Goal: Contribute content: Contribute content

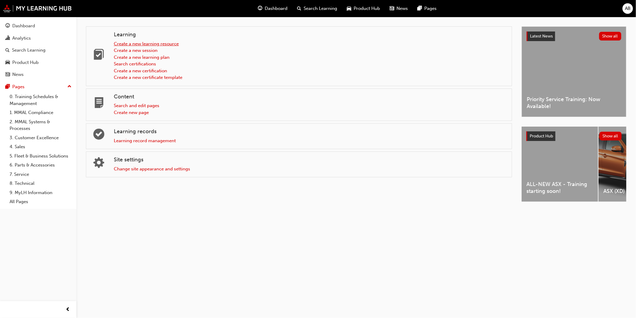
click at [120, 42] on link "Create a new learning resource" at bounding box center [146, 43] width 65 height 5
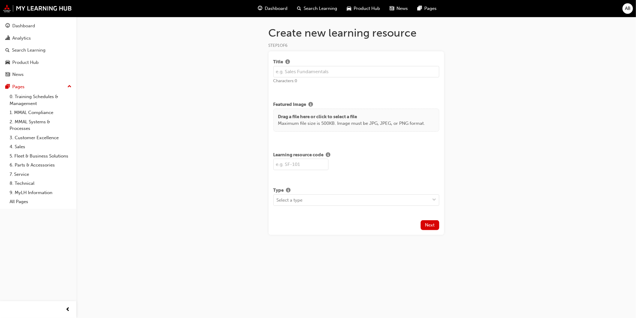
click at [300, 68] on input "text" at bounding box center [357, 71] width 166 height 11
click at [331, 73] on input "text" at bounding box center [357, 71] width 166 height 11
click at [286, 70] on input "text" at bounding box center [357, 71] width 166 height 11
type input "a"
drag, startPoint x: 311, startPoint y: 74, endPoint x: 228, endPoint y: 62, distance: 84.2
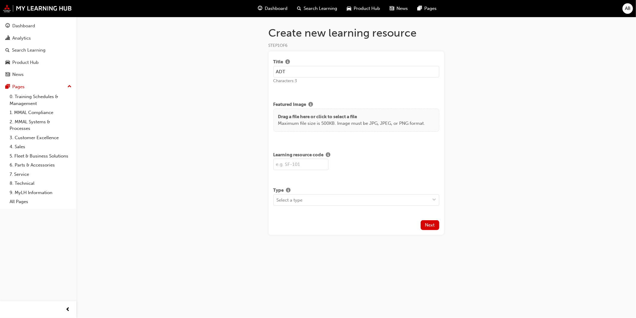
click at [228, 62] on div "Create new learning resource STEP 1 OF 6 Title ADT Characters: 3 Featured Image…" at bounding box center [318, 159] width 636 height 318
type input "Scan Tools: Alliance Diagnostic Tool (ADT)"
click at [324, 89] on div "Title Scan Tools: Alliance Diagnostic Tool (ADT) Characters: 42 Featured Image …" at bounding box center [357, 142] width 176 height 183
click at [310, 161] on input "text" at bounding box center [301, 164] width 55 height 11
click at [316, 162] on input "text" at bounding box center [301, 164] width 55 height 11
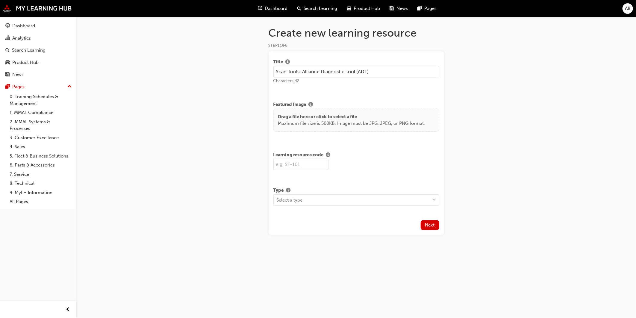
click at [316, 162] on input "text" at bounding box center [301, 164] width 55 height 11
click at [325, 193] on div "Type" at bounding box center [357, 190] width 166 height 7
click at [322, 200] on div "Select a type" at bounding box center [352, 199] width 156 height 10
click at [310, 169] on input "text" at bounding box center [301, 164] width 55 height 11
click at [312, 166] on input "text" at bounding box center [301, 164] width 55 height 11
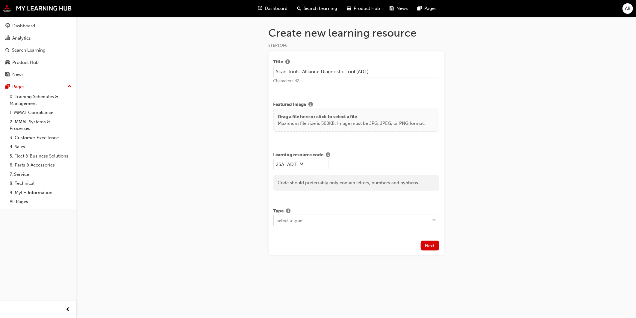
type input "25A_ADT_M"
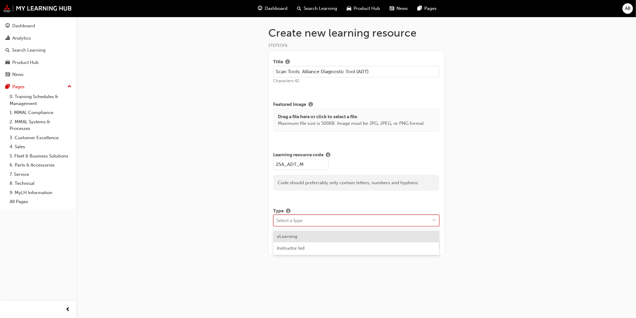
click at [327, 218] on div "Select a type" at bounding box center [352, 220] width 156 height 10
click at [309, 236] on div "eLearning" at bounding box center [357, 236] width 166 height 12
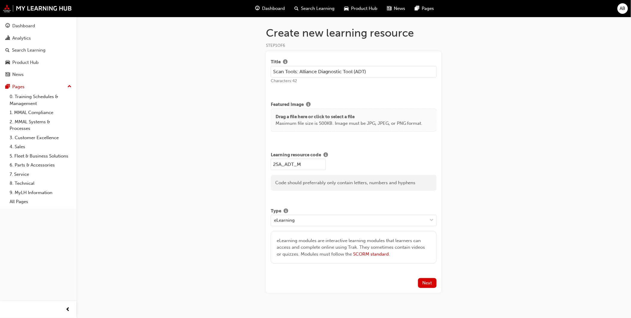
click at [332, 123] on p "Maximum file size is 500KB. Image must be JPG, JPEG, or PNG format." at bounding box center [349, 123] width 147 height 7
click at [427, 282] on span "Next" at bounding box center [428, 282] width 10 height 5
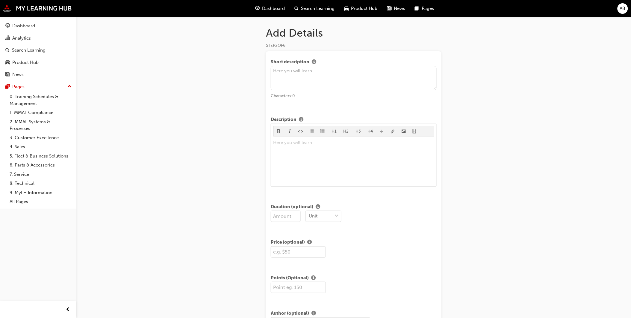
click at [334, 80] on textarea at bounding box center [354, 78] width 166 height 25
click at [170, 179] on div "Add Details STEP 2 OF 6 Short description Characters: 0 Description H1 H2 H3 H4…" at bounding box center [315, 196] width 631 height 392
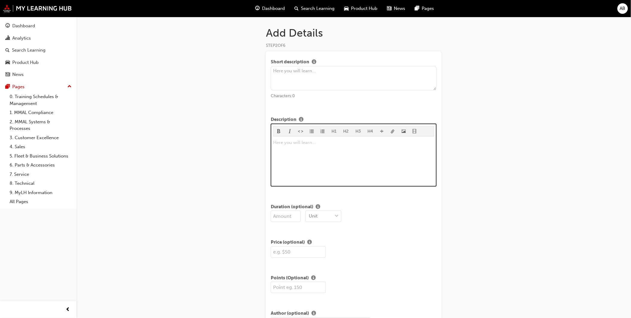
click at [301, 147] on div "Here you will learn... ﻿" at bounding box center [354, 161] width 161 height 45
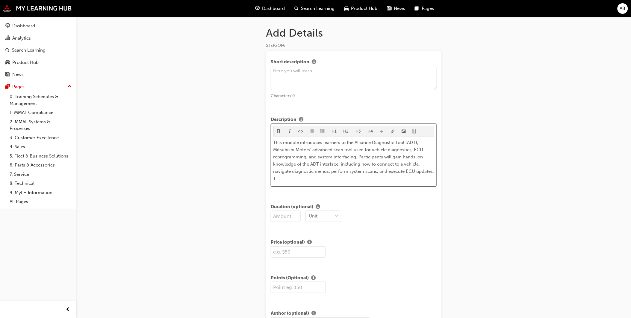
click at [333, 141] on span "This module introduces learners to the Alliance Diagnostic Tool (ADT), Mitsubis…" at bounding box center [355, 160] width 162 height 41
click at [351, 157] on span "This module introduces users to the Alliance Diagnostic Tool (ADT), Mitsubishi …" at bounding box center [355, 160] width 162 height 41
click at [294, 146] on span "This module introduces users to the Alliance Diagnostic Tool (ADT), Mitsubishi …" at bounding box center [355, 160] width 162 height 41
drag, startPoint x: 312, startPoint y: 149, endPoint x: 268, endPoint y: 148, distance: 44.1
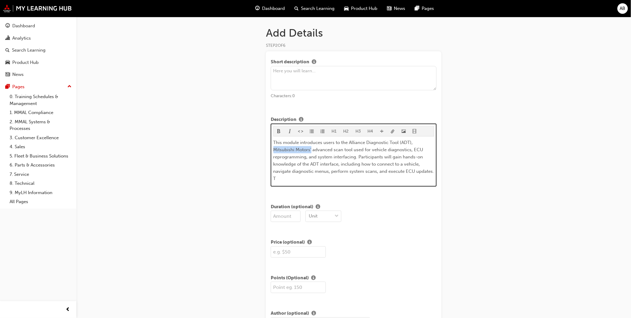
click at [268, 148] on div "Short description Characters: 0 Description H1 H2 H3 H4 This module introduces …" at bounding box center [354, 204] width 176 height 306
click at [421, 141] on span "This module introduces users to the Alliance Diagnostic Tool (ADT), MMAL's adva…" at bounding box center [353, 157] width 159 height 34
click at [414, 142] on span "This module introduces users to the Alliance Diagnostic Tool (ADT), MMAL's adva…" at bounding box center [353, 157] width 159 height 34
click at [288, 155] on span "This module introduces users to the Alliance Diagnostic Tool (ADT), MMAL's adva…" at bounding box center [353, 157] width 159 height 34
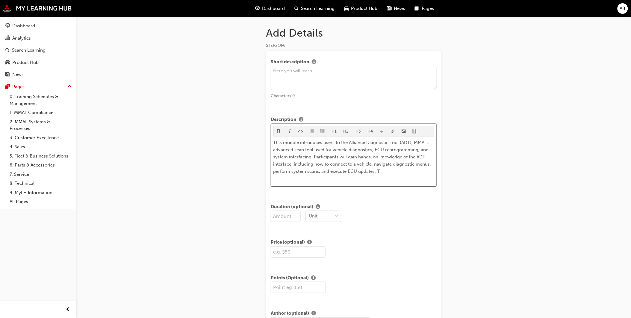
drag, startPoint x: 327, startPoint y: 145, endPoint x: 378, endPoint y: 143, distance: 51.6
click at [327, 145] on span "This module introduces users to the Alliance Diagnostic Tool (ADT), MMAL's adva…" at bounding box center [353, 157] width 159 height 34
click at [378, 143] on span "This module introduces users to the Alliance Diagnostic Tool (ADT), MMAL's adva…" at bounding box center [353, 157] width 159 height 34
click at [374, 147] on span "This module introduces users to the Alliance Diagnostic Tool (ADT), MMAL's adva…" at bounding box center [353, 157] width 159 height 34
click at [314, 155] on span "This module introduces users to the Alliance Diagnostic Tool (ADT), MMAL's adva…" at bounding box center [353, 157] width 159 height 34
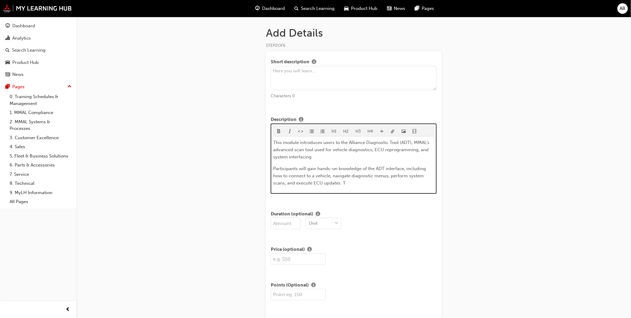
click at [369, 185] on p "Participants will gain hands-on knowledge of the ADT interface, including how t…" at bounding box center [354, 176] width 161 height 22
click at [285, 167] on span "Participants will gain hands-on knowledge of the ADT interface, including how t…" at bounding box center [351, 176] width 154 height 20
click at [330, 185] on p "Users will gain hands-on knowledge of the ADT interface, including how to conne…" at bounding box center [354, 176] width 161 height 22
click at [333, 173] on span "Users will gain hands-on knowledge of the ADT interface, including how to conne…" at bounding box center [353, 176] width 159 height 20
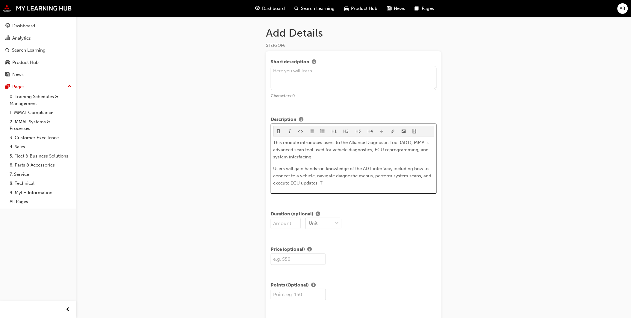
click at [353, 172] on p "Users will gain hands-on knowledge of the ADT interface, including how to conne…" at bounding box center [354, 176] width 161 height 22
click at [342, 178] on span "Users will gain hands-on knowledge of the ADT interface, including how to conne…" at bounding box center [353, 176] width 159 height 20
click at [327, 178] on span "Users will gain hands-on knowledge of the ADT interface, including how to conne…" at bounding box center [353, 176] width 159 height 20
click at [309, 174] on span "Users will gain hands-on knowledge of the ADT interface, including how to conne…" at bounding box center [353, 176] width 159 height 20
click at [340, 183] on p "Users will gain hands-on knowledge of the ADT interface, including how to conne…" at bounding box center [354, 176] width 161 height 22
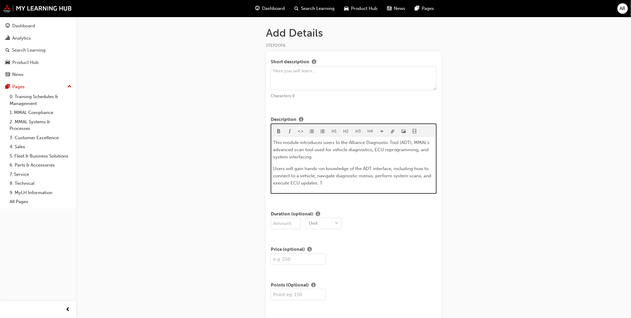
click at [390, 178] on span "Users will gain hands-on knowledge of the ADT interface, including how to conne…" at bounding box center [353, 176] width 159 height 20
click at [374, 179] on p "Users will gain hands-on knowledge of the ADT interface, including how to conne…" at bounding box center [354, 176] width 161 height 22
click at [352, 180] on p "Users will gain hands-on knowledge of the ADT interface, including how to conne…" at bounding box center [354, 176] width 161 height 22
click at [336, 181] on p "Users will gain hands-on knowledge of the ADT interface, including how to conne…" at bounding box center [354, 176] width 161 height 22
drag, startPoint x: 327, startPoint y: 158, endPoint x: 265, endPoint y: 138, distance: 65.4
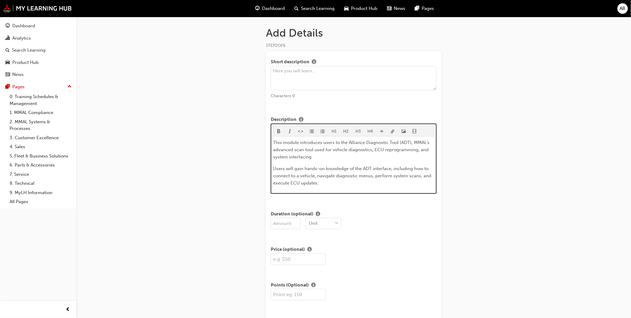
click at [265, 138] on div "Add Details STEP 2 OF 6 Short description Characters: 0 Description H1 H2 H3 H4…" at bounding box center [353, 204] width 195 height 357
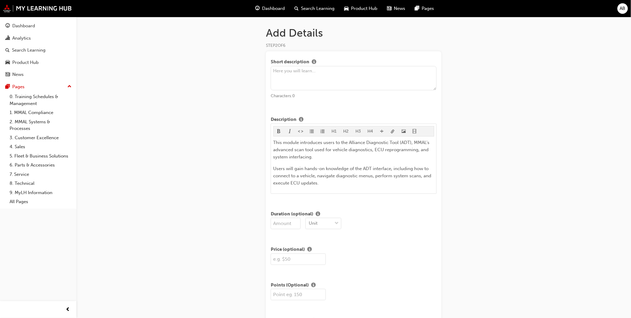
click at [290, 81] on textarea at bounding box center [354, 78] width 166 height 25
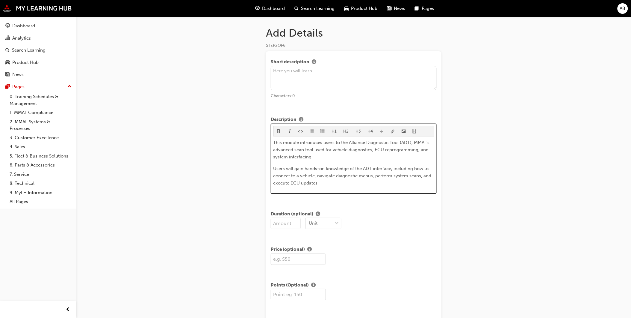
drag, startPoint x: 341, startPoint y: 143, endPoint x: 366, endPoint y: 154, distance: 27.2
click at [366, 154] on p "This module introduces users to the Alliance Diagnostic Tool (ADT), MMAL's adva…" at bounding box center [354, 150] width 161 height 22
copy span "the Alliance Diagnostic Tool (ADT), MMAL's advanced scan tool used for vehicle …"
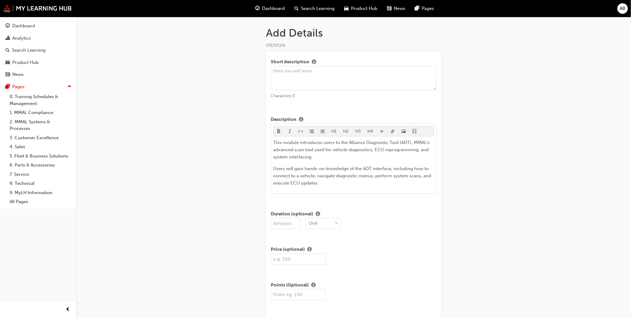
click at [322, 80] on textarea at bounding box center [354, 78] width 166 height 25
paste textarea "the Alliance Diagnostic Tool (ADT), MMAL's advanced scan tool used for vehicle …"
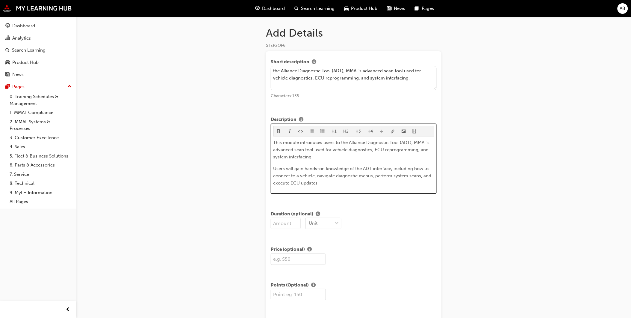
click at [336, 178] on span "Users will gain hands-on knowledge of the ADT interface, including how to conne…" at bounding box center [353, 176] width 159 height 20
drag, startPoint x: 339, startPoint y: 183, endPoint x: 242, endPoint y: 166, distance: 99.1
click at [242, 166] on div "Add Details STEP 2 OF 6 Short description the Alliance Diagnostic Tool (ADT), M…" at bounding box center [315, 199] width 631 height 399
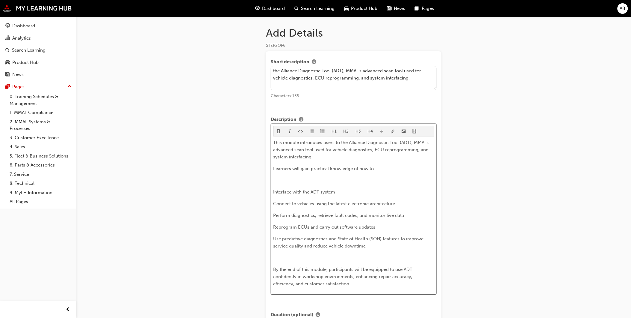
click at [301, 172] on p "Learners will gain practical knowledge of how to:" at bounding box center [354, 168] width 161 height 7
click at [336, 182] on p "﻿" at bounding box center [354, 179] width 161 height 7
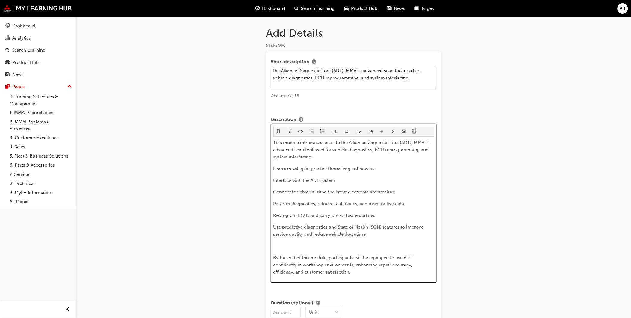
click at [289, 168] on span "Learners will gain practical knowledge of how to:" at bounding box center [325, 168] width 102 height 5
click at [381, 167] on p "Users will gain practical knowledge of how to:" at bounding box center [354, 168] width 161 height 7
drag, startPoint x: 377, startPoint y: 169, endPoint x: 347, endPoint y: 172, distance: 30.4
click at [347, 172] on p "Users will gain practical knowledge of how to:" at bounding box center [354, 168] width 161 height 7
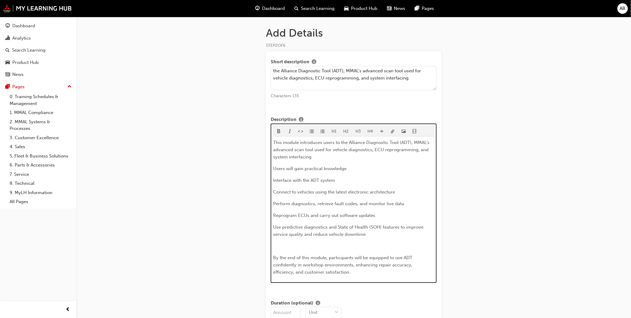
click at [300, 171] on p "Users will gain practical knowledge" at bounding box center [354, 168] width 161 height 7
click at [361, 183] on p "Interface with the ADT system" at bounding box center [354, 179] width 161 height 7
click at [354, 189] on span "Connect to vehicles using the latest electronic architecture" at bounding box center [335, 191] width 122 height 5
click at [343, 190] on span "Connect to vehicles using the latest electronic architecture" at bounding box center [335, 191] width 122 height 5
drag, startPoint x: 402, startPoint y: 190, endPoint x: 314, endPoint y: 192, distance: 88.4
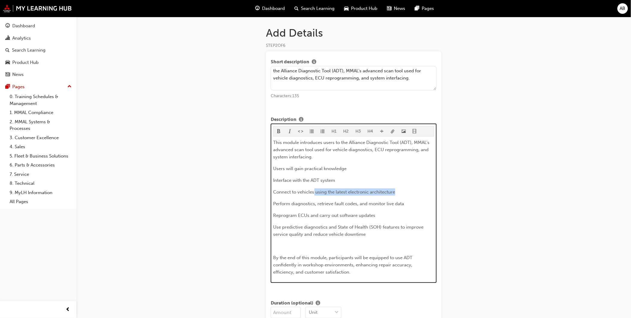
click at [314, 192] on p "Connect to vehicles using the latest electronic architecture" at bounding box center [354, 191] width 161 height 7
click at [402, 204] on span "Perform diagnostics, retrieve fault codes, and monitor live data" at bounding box center [339, 203] width 131 height 5
click at [304, 201] on span "Perform diagnostics, retrieve fault codes, and monitor live data" at bounding box center [339, 203] width 131 height 5
click at [336, 202] on span "Perform diagnostics, retrieve fault codes, and monitor live data" at bounding box center [339, 203] width 131 height 5
click at [385, 211] on div "This module introduces users to the Alliance Diagnostic Tool (ADT), MMAL's adva…" at bounding box center [354, 207] width 161 height 137
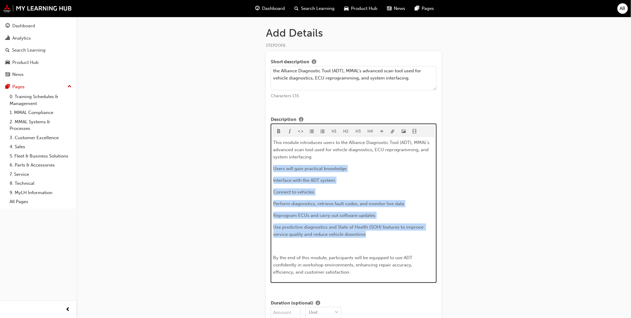
drag, startPoint x: 384, startPoint y: 231, endPoint x: 269, endPoint y: 167, distance: 131.5
click at [269, 167] on div "Short description the Alliance Diagnostic Tool (ADT), MMAL's advanced scan tool…" at bounding box center [354, 252] width 176 height 402
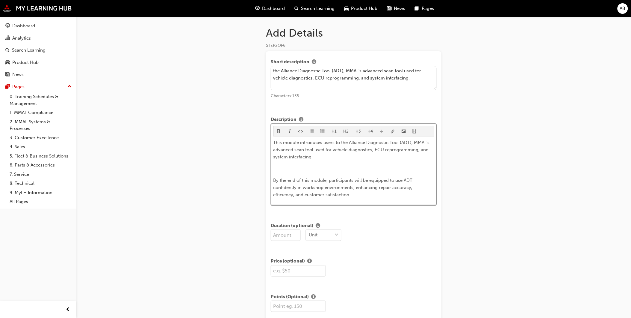
click at [306, 169] on p "﻿" at bounding box center [354, 168] width 161 height 7
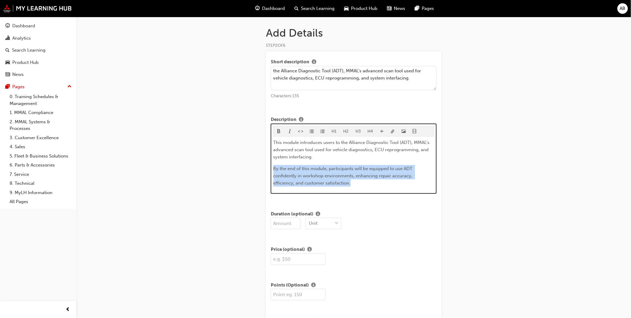
drag, startPoint x: 381, startPoint y: 184, endPoint x: 272, endPoint y: 166, distance: 110.2
click at [272, 166] on div "H1 H2 H3 H4 This module introduces users to the Alliance Diagnostic Tool (ADT),…" at bounding box center [354, 158] width 166 height 70
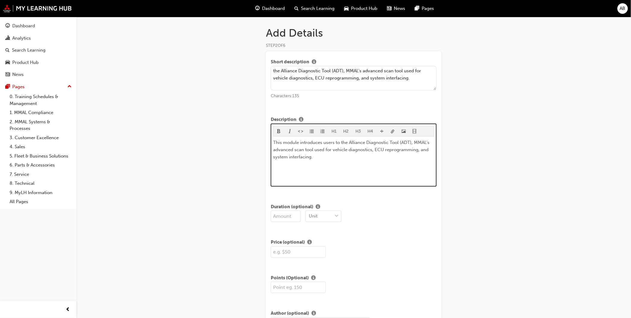
click at [309, 172] on div "This module introduces users to the Alliance Diagnostic Tool (ADT), MMAL's adva…" at bounding box center [354, 161] width 161 height 45
click at [292, 166] on div "This module introduces users to the Alliance Diagnostic Tool (ADT), MMAL's adva…" at bounding box center [354, 161] width 161 height 45
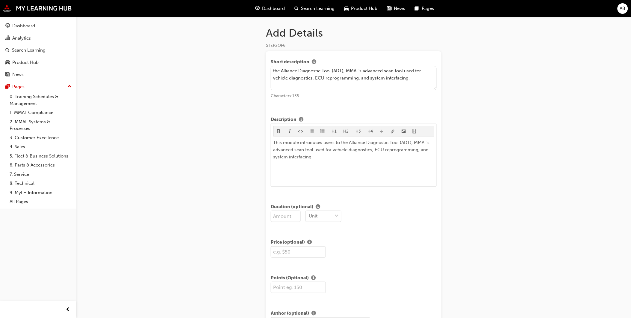
click at [394, 82] on textarea "the Alliance Diagnostic Tool (ADT), MMAL's advanced scan tool used for vehicle …" at bounding box center [354, 78] width 166 height 25
click at [414, 82] on textarea "the Alliance Diagnostic Tool (ADT), MMAL's advanced scan tool used for vehicle …" at bounding box center [354, 78] width 166 height 25
click at [278, 70] on textarea "the Alliance Diagnostic Tool (ADT), MMAL's advanced scan tool used for vehicle …" at bounding box center [354, 78] width 166 height 25
click at [348, 70] on textarea "The Alliance Diagnostic Tool (ADT), MMAL's advanced scan tool used for vehicle …" at bounding box center [354, 78] width 166 height 25
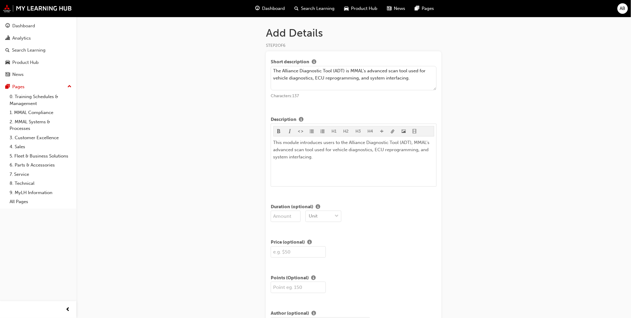
click at [418, 84] on textarea "The Alliance Diagnostic Tool (ADT) is MMAL's advanced scan tool used for vehicl…" at bounding box center [354, 78] width 166 height 25
click at [378, 70] on textarea "The Alliance Diagnostic Tool (ADT) is MMAL's advanced scan tool used for vehicl…" at bounding box center [354, 78] width 166 height 25
click at [325, 70] on textarea "The Alliance Diagnostic Tool (ADT) is MMAL's diagnostic scan tool used for vehi…" at bounding box center [354, 78] width 166 height 25
click at [411, 79] on textarea "The Alliance Diagnostic Tool (ADT) is MMAL's diagnostic scan tool used for vehi…" at bounding box center [354, 78] width 166 height 25
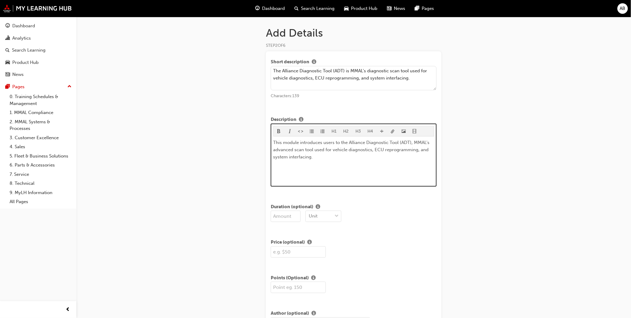
click at [345, 155] on p "This module introduces users to the Alliance Diagnostic Tool (ADT), MMAL's adva…" at bounding box center [354, 150] width 161 height 22
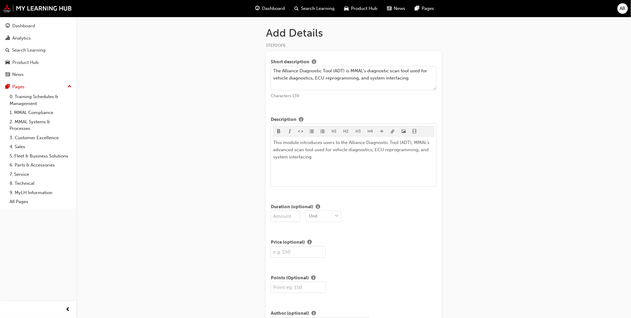
click at [328, 84] on textarea "The Alliance Diagnostic Tool (ADT) is MMAL's diagnostic scan tool used for vehi…" at bounding box center [354, 78] width 166 height 25
click at [339, 78] on textarea "The Alliance Diagnostic Tool (ADT) is MMAL's diagnostic scan tool used for vehi…" at bounding box center [354, 78] width 166 height 25
click at [362, 77] on textarea "The Alliance Diagnostic Tool (ADT) is MMAL's diagnostic scan tool used for vehi…" at bounding box center [354, 78] width 166 height 25
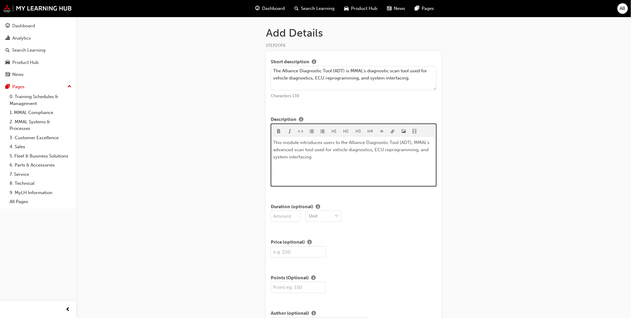
click at [319, 148] on span "This module introduces users to the Alliance Diagnostic Tool (ADT), MMAL's adva…" at bounding box center [353, 150] width 158 height 20
click at [338, 159] on p "This module introduces users to the Alliance Diagnostic Tool (ADT), MMAL's adva…" at bounding box center [354, 150] width 161 height 22
click at [367, 156] on span "This module introduces users to the Alliance Diagnostic Tool (ADT), MMAL's adva…" at bounding box center [353, 150] width 158 height 20
click at [398, 171] on div "This module introduces users to the Alliance Diagnostic Tool (ADT), MMAL's adva…" at bounding box center [354, 161] width 161 height 45
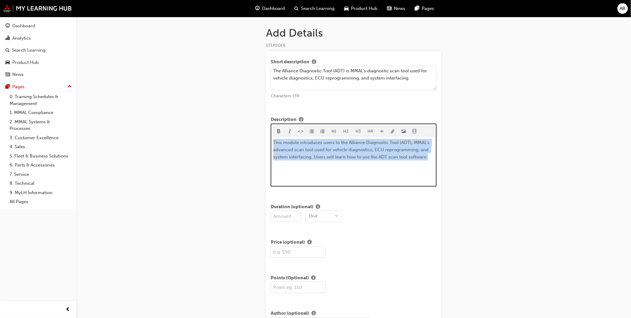
drag, startPoint x: 431, startPoint y: 158, endPoint x: 264, endPoint y: 125, distance: 169.8
click at [264, 125] on div "Add Details STEP 2 OF 6 Short description The Alliance Diagnostic Tool (ADT) is…" at bounding box center [353, 201] width 195 height 350
copy span "This module introduces users to the Alliance Diagnostic Tool (ADT), MMAL's adva…"
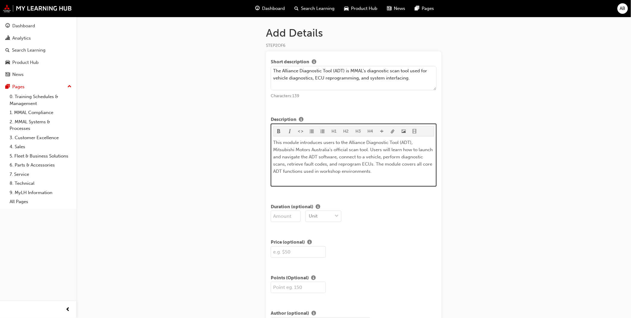
click at [323, 153] on p "This module introduces users to the Alliance Diagnostic Tool (ADT), Mitsubishi …" at bounding box center [354, 157] width 161 height 36
click at [330, 142] on span "This module introduces users to the Alliance Diagnostic Tool (ADT), Mitsubishi …" at bounding box center [354, 157] width 161 height 34
click at [403, 144] on span "This module introduces users to the Alliance Diagnostic Tool (ADT), Mitsubishi …" at bounding box center [354, 157] width 161 height 34
click at [415, 142] on p "This module introduces users to the Alliance Diagnostic Tool (ADT), Mitsubishi …" at bounding box center [354, 157] width 161 height 36
drag, startPoint x: 333, startPoint y: 151, endPoint x: 259, endPoint y: 149, distance: 74.3
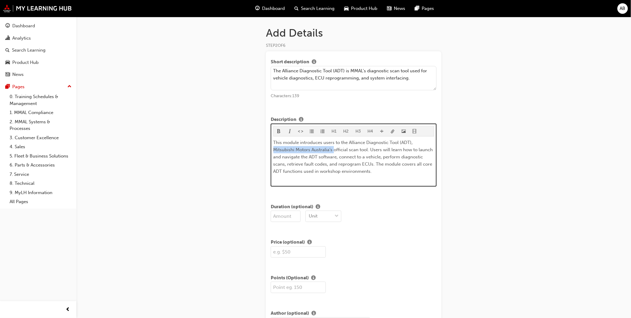
click at [259, 149] on div "Add Details STEP 2 OF 6 Short description The Alliance Diagnostic Tool (ADT) is…" at bounding box center [353, 201] width 195 height 350
drag, startPoint x: 322, startPoint y: 148, endPoint x: 252, endPoint y: 146, distance: 69.8
click at [252, 146] on div "Add Details STEP 2 OF 6 Short description The Alliance Diagnostic Tool (ADT) is…" at bounding box center [315, 196] width 631 height 392
click at [312, 158] on span "This module introduces users to the Alliance Diagnostic Tool (ADT), MMALofficia…" at bounding box center [355, 157] width 162 height 34
drag, startPoint x: 324, startPoint y: 150, endPoint x: 264, endPoint y: 151, distance: 59.6
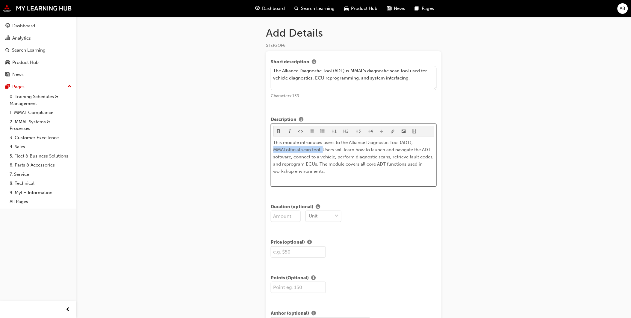
click at [264, 151] on div "Add Details STEP 2 OF 6 Short description The Alliance Diagnostic Tool (ADT) is…" at bounding box center [353, 201] width 195 height 350
click at [290, 145] on span "This module introduces users to the Alliance Diagnostic Tool (ADT). Users will …" at bounding box center [355, 153] width 162 height 27
click at [306, 147] on span "This module introduces users to the Alliance Diagnostic Tool (ADT). Users will …" at bounding box center [355, 153] width 162 height 27
click at [324, 148] on span "This module introduces users to the Alliance Diagnostic Tool (ADT). Users will …" at bounding box center [355, 153] width 162 height 27
click at [331, 148] on span "This module introduces users to the Alliance Diagnostic Tool (ADT). Users will …" at bounding box center [355, 153] width 162 height 27
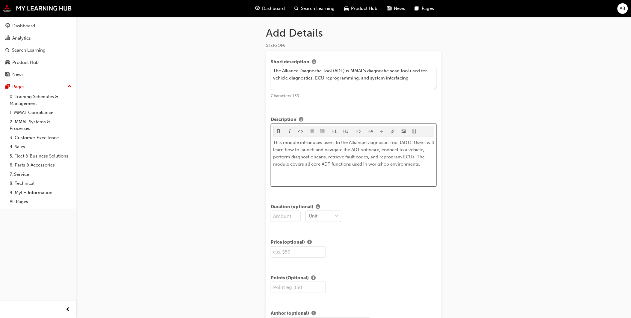
click at [291, 154] on span "This module introduces users to the Alliance Diagnostic Tool (ADT). Users will …" at bounding box center [355, 153] width 162 height 27
click at [319, 153] on p "This module introduces users to the Alliance Diagnostic Tool (ADT). Users will …" at bounding box center [354, 153] width 161 height 29
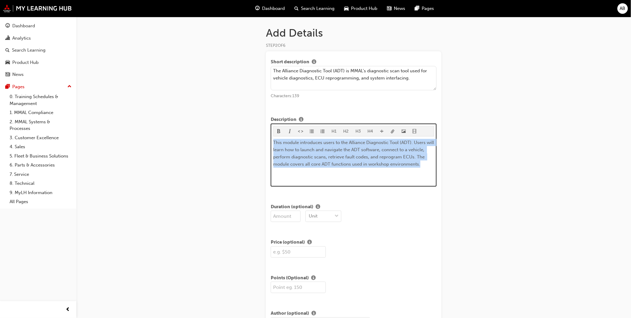
click at [319, 153] on p "This module introduces users to the Alliance Diagnostic Tool (ADT). Users will …" at bounding box center [354, 153] width 161 height 29
click at [319, 158] on span "This module introduces users to the Alliance Diagnostic Tool (ADT). Users will …" at bounding box center [355, 153] width 162 height 27
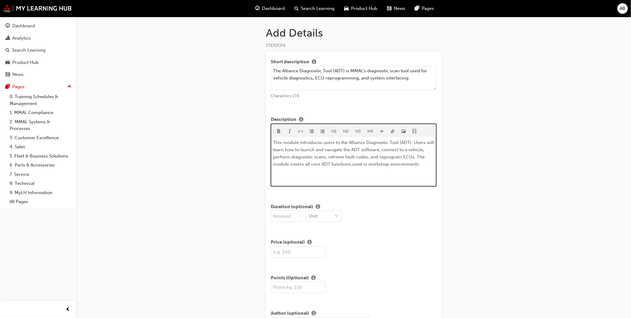
click at [332, 158] on span "This module introduces users to the Alliance Diagnostic Tool (ADT). Users will …" at bounding box center [355, 153] width 162 height 27
drag, startPoint x: 370, startPoint y: 156, endPoint x: 327, endPoint y: 156, distance: 43.1
click at [327, 156] on span "This module introduces users to the Alliance Diagnostic Tool (ADT). Users will …" at bounding box center [355, 153] width 162 height 27
drag, startPoint x: 382, startPoint y: 148, endPoint x: 372, endPoint y: 157, distance: 13.1
click at [372, 157] on span "This module introduces users to the Alliance Diagnostic Tool (ADT). Users will …" at bounding box center [355, 153] width 162 height 27
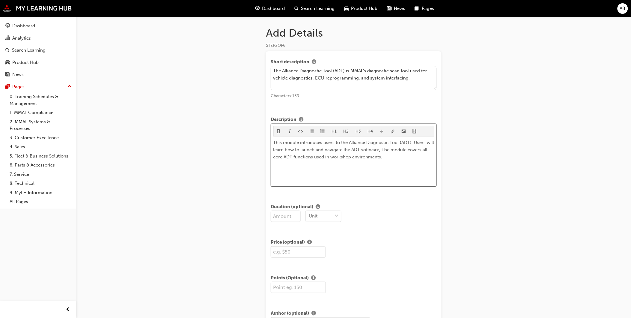
click at [360, 149] on span "This module introduces users to the Alliance Diagnostic Tool (ADT). Users will …" at bounding box center [355, 150] width 162 height 20
click at [344, 147] on span "This module introduces users to the Alliance Diagnostic Tool (ADT). Users will …" at bounding box center [355, 150] width 162 height 20
click at [400, 149] on span "This module introduces users to the Alliance Diagnostic Tool (ADT). Users will …" at bounding box center [355, 150] width 162 height 20
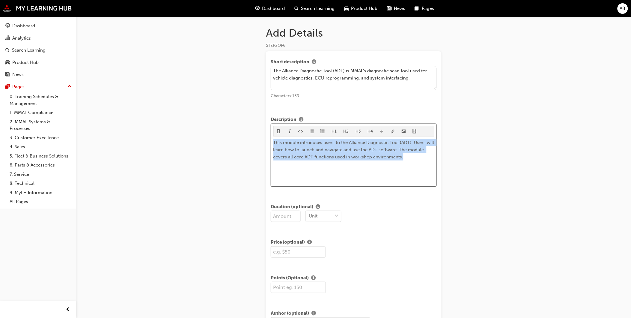
drag, startPoint x: 368, startPoint y: 158, endPoint x: 271, endPoint y: 139, distance: 98.8
click at [271, 139] on div "H1 H2 H3 H4 This module introduces users to the Alliance Diagnostic Tool (ADT).…" at bounding box center [354, 154] width 166 height 63
copy span "This module introduces users to the Alliance Diagnostic Tool (ADT). Users will …"
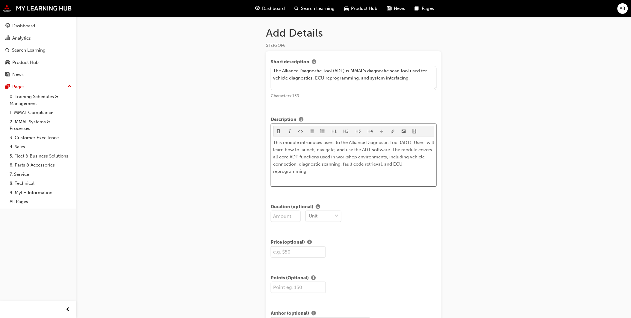
click at [318, 150] on span "This module introduces users to the Alliance Diagnostic Tool (ADT). Users will …" at bounding box center [355, 157] width 162 height 34
click at [346, 143] on span "This module introduces users to the Alliance Diagnostic Tool (ADT). Users will …" at bounding box center [355, 157] width 162 height 34
click at [292, 148] on span "This module introduces users to the Alliance Diagnostic Tool (ADT). Users will …" at bounding box center [355, 157] width 162 height 34
click at [323, 147] on span "This module introduces users to the Alliance Diagnostic Tool (ADT). Users will …" at bounding box center [355, 157] width 162 height 34
click at [348, 148] on span "This module introduces users to the Alliance Diagnostic Tool (ADT). Users will …" at bounding box center [355, 157] width 162 height 34
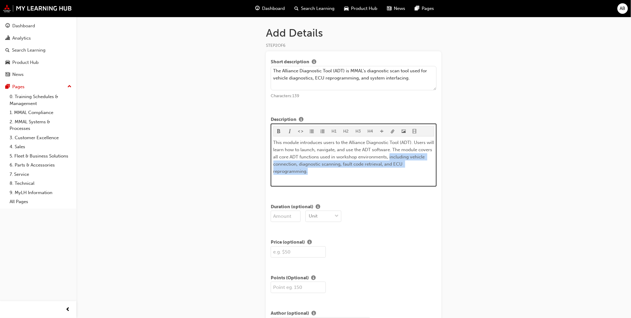
drag, startPoint x: 402, startPoint y: 168, endPoint x: 390, endPoint y: 158, distance: 15.9
click at [390, 158] on p "This module introduces users to the Alliance Diagnostic Tool (ADT). Users will …" at bounding box center [354, 157] width 161 height 36
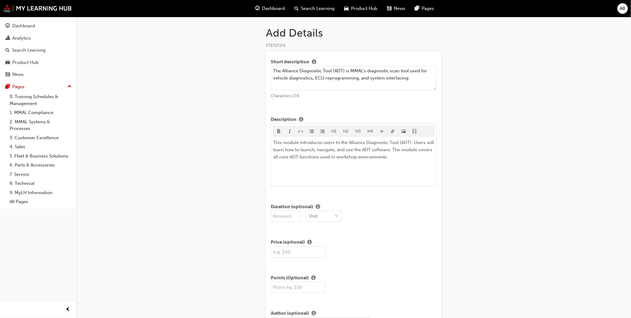
click at [307, 82] on textarea "The Alliance Diagnostic Tool (ADT) is MMAL's diagnostic scan tool used for vehi…" at bounding box center [354, 78] width 166 height 25
click at [320, 82] on textarea "The Alliance Diagnostic Tool (ADT) is MMAL's diagnostic scan tool used for vehi…" at bounding box center [354, 78] width 166 height 25
click at [361, 87] on textarea "The Alliance Diagnostic Tool (ADT) is MMAL's diagnostic scan tool used for vehi…" at bounding box center [354, 78] width 166 height 25
drag, startPoint x: 423, startPoint y: 77, endPoint x: 419, endPoint y: 71, distance: 7.6
click at [419, 71] on textarea "The Alliance Diagnostic Tool (ADT) is MMAL's diagnostic scan tool used for vehi…" at bounding box center [354, 78] width 166 height 25
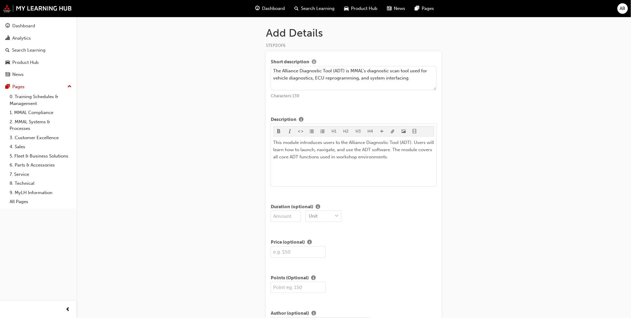
click at [313, 62] on span "info-icon" at bounding box center [314, 62] width 4 height 5
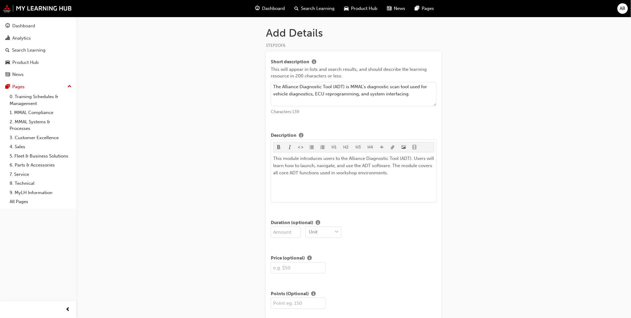
click at [419, 95] on textarea "The Alliance Diagnostic Tool (ADT) is MMAL's diagnostic scan tool used for vehi…" at bounding box center [354, 94] width 166 height 25
drag, startPoint x: 420, startPoint y: 95, endPoint x: 226, endPoint y: 78, distance: 194.9
click at [226, 78] on div "Add Details STEP 2 OF 6 Short description This will appear in lists and search …" at bounding box center [315, 204] width 631 height 408
paste textarea "Alliance Diagnostic Tool (ADT), including how to launch, navigate, and use its …"
click at [274, 85] on textarea "Alliance Diagnostic Tool (ADT), including how to launch, navigate, and use its …" at bounding box center [354, 94] width 166 height 25
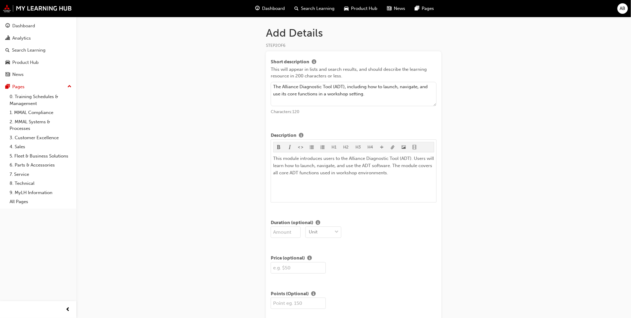
click at [382, 84] on textarea "The Alliance Diagnostic Tool (ADT), including how to launch, navigate, and use …" at bounding box center [354, 94] width 166 height 25
click at [344, 89] on textarea "The Alliance Diagnostic Tool (ADT), including how to launch, navigate, and use …" at bounding box center [354, 94] width 166 height 25
click at [357, 92] on textarea "The Alliance Diagnostic Tool (ADT), including how to launch, navigate, and use …" at bounding box center [354, 94] width 166 height 25
click at [367, 93] on textarea "The Alliance Diagnostic Tool (ADT), including how to launch, navigate, and use …" at bounding box center [354, 94] width 166 height 25
drag, startPoint x: 348, startPoint y: 85, endPoint x: 375, endPoint y: 85, distance: 27.6
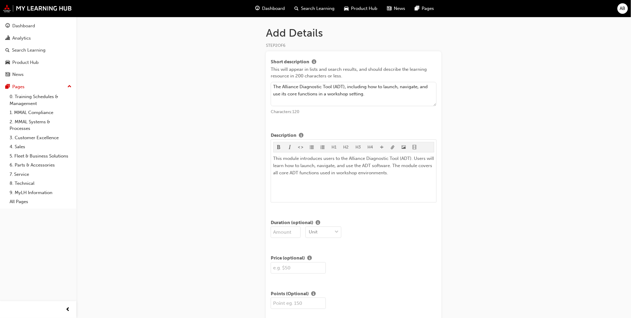
click at [375, 85] on textarea "The Alliance Diagnostic Tool (ADT), including how to launch, navigate, and use …" at bounding box center [354, 94] width 166 height 25
click at [328, 87] on textarea "The Alliance Diagnostic Tool (ADT), including how to launch, navigate, and use …" at bounding box center [354, 94] width 166 height 25
click at [301, 135] on span "info-icon" at bounding box center [301, 135] width 4 height 5
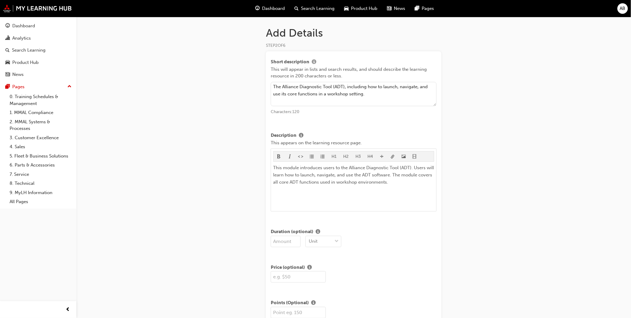
click at [316, 62] on span "info-icon" at bounding box center [314, 62] width 4 height 5
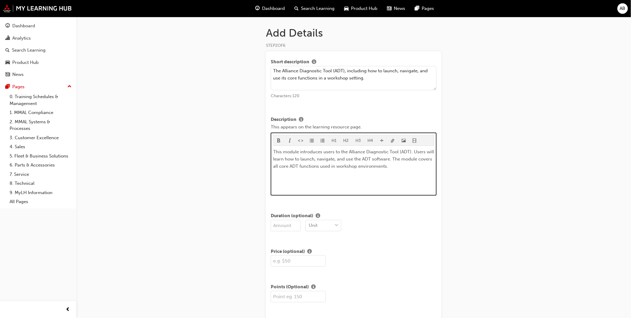
click at [346, 178] on div "This module introduces users to the Alliance Diagnostic Tool (ADT). Users will …" at bounding box center [354, 170] width 161 height 45
click at [402, 168] on p "This module introduces users to the Alliance Diagnostic Tool (ADT). Users will …" at bounding box center [354, 159] width 161 height 22
click at [345, 67] on textarea "The Alliance Diagnostic Tool (ADT), including how to launch, navigate, and use …" at bounding box center [354, 78] width 166 height 25
drag, startPoint x: 345, startPoint y: 70, endPoint x: 285, endPoint y: 71, distance: 60.2
click at [285, 71] on textarea "The Alliance Diagnostic Tool (ADT), including how to launch, navigate, and use …" at bounding box center [354, 78] width 166 height 25
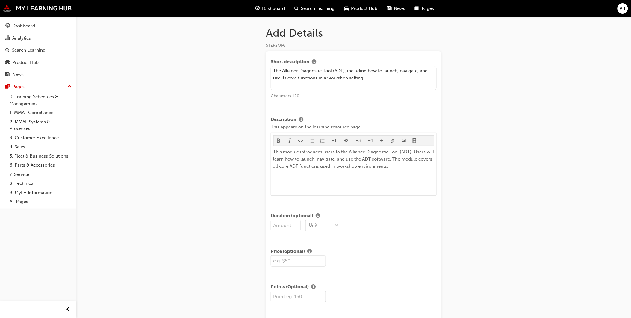
click at [384, 86] on textarea "The Alliance Diagnostic Tool (ADT), including how to launch, navigate, and use …" at bounding box center [354, 78] width 166 height 25
drag, startPoint x: 266, startPoint y: 76, endPoint x: 264, endPoint y: 67, distance: 8.6
click at [264, 67] on div "Add Details STEP 2 OF 6 Short description The Alliance Diagnostic Tool (ADT), i…" at bounding box center [353, 205] width 195 height 359
paste textarea "Intro to the Alliance Diagnostic Tool (ADT) and its main functions in workshop …"
click at [283, 70] on textarea "Intro to the Alliance Diagnostic Tool (ADT) and its main functions in workshop …" at bounding box center [354, 78] width 166 height 25
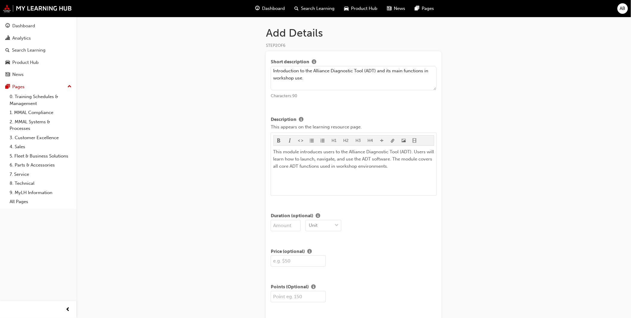
click at [355, 82] on textarea "Introduction to the Alliance Diagnostic Tool (ADT) and its main functions in wo…" at bounding box center [354, 78] width 166 height 25
click at [395, 66] on textarea "Introduction to the Alliance Diagnostic Tool (ADT) and its main functions in wo…" at bounding box center [354, 78] width 166 height 25
click at [395, 68] on textarea "Introduction to the Alliance Diagnostic Tool (ADT) and its main functions in wo…" at bounding box center [354, 78] width 166 height 25
click at [485, 90] on div "Add Details STEP 2 OF 6 Short description Introduction to the Alliance Diagnost…" at bounding box center [315, 200] width 631 height 401
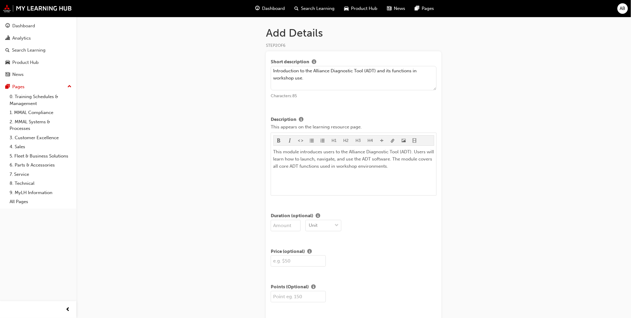
click at [373, 75] on textarea "Introduction to the Alliance Diagnostic Tool (ADT) and its functions in worksho…" at bounding box center [354, 78] width 166 height 25
click at [408, 84] on textarea "Introduction to the Alliance Diagnostic Tool (ADT) and its functions in worksho…" at bounding box center [354, 78] width 166 height 25
click at [392, 70] on textarea "Introduction to the Alliance Diagnostic Tool (ADT) and its functions in worksho…" at bounding box center [354, 78] width 166 height 25
click at [403, 81] on textarea "Introduction to the Alliance Diagnostic Tool (ADT) and its functions in worksho…" at bounding box center [354, 78] width 166 height 25
click at [452, 93] on div "Add Details STEP 2 OF 6 Short description Introduction to the Alliance Diagnost…" at bounding box center [315, 200] width 631 height 401
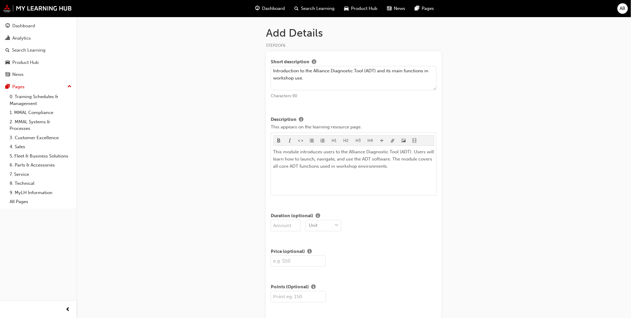
click at [407, 79] on textarea "Introduction to the Alliance Diagnostic Tool (ADT) and its main functions in wo…" at bounding box center [354, 78] width 166 height 25
drag, startPoint x: 413, startPoint y: 78, endPoint x: 376, endPoint y: 70, distance: 37.6
click at [376, 70] on textarea "Introduction to the Alliance Diagnostic Tool (ADT) and its main functions in wo…" at bounding box center [354, 78] width 166 height 25
type textarea "Introduction to the Alliance Diagnostic Tool (ADT), Mitsubishi's diagnostic too…"
click at [592, 140] on div "Add Details STEP 2 OF 6 Short description Introduction to the Alliance Diagnost…" at bounding box center [315, 200] width 631 height 401
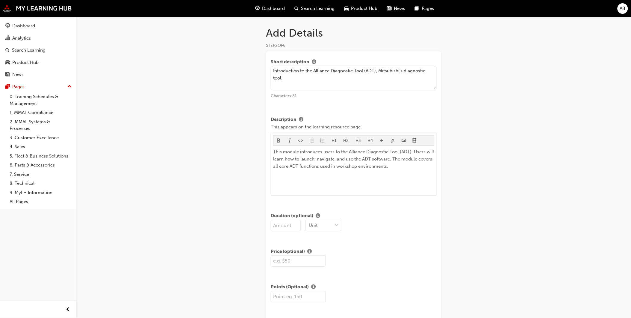
click at [395, 80] on textarea "Introduction to the Alliance Diagnostic Tool (ADT), Mitsubishi's diagnostic too…" at bounding box center [354, 78] width 166 height 25
click at [357, 83] on textarea "Introduction to the Alliance Diagnostic Tool (ADT), Mitsubishi's diagnostic too…" at bounding box center [354, 78] width 166 height 25
click at [304, 75] on textarea "Introduction to the Alliance Diagnostic Tool (ADT), Mitsubishi's diagnostic too…" at bounding box center [354, 78] width 166 height 25
click at [322, 76] on textarea "Introduction to the Alliance Diagnostic Tool (ADT), Mitsubishi's diagnostic too…" at bounding box center [354, 78] width 166 height 25
click at [341, 70] on textarea "Introduction to the Alliance Diagnostic Tool (ADT), Mitsubishi's diagnostic too…" at bounding box center [354, 78] width 166 height 25
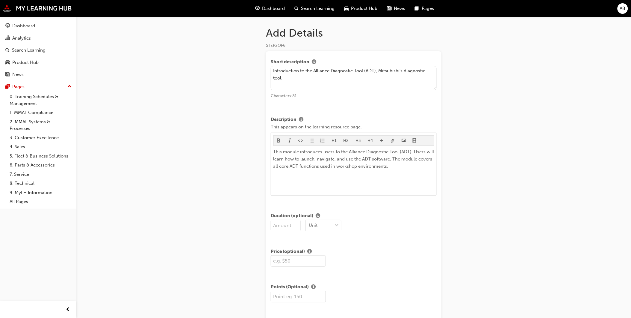
drag, startPoint x: 332, startPoint y: 76, endPoint x: 266, endPoint y: 55, distance: 68.7
click at [266, 55] on div "Short description Introduction to the Alliance Diagnostic Tool (ADT), Mitsubish…" at bounding box center [354, 208] width 176 height 315
click at [353, 79] on textarea "Introduction to the Alliance Diagnostic Tool (ADT), Mitsubishi's diagnostic too…" at bounding box center [354, 78] width 166 height 25
drag, startPoint x: 338, startPoint y: 166, endPoint x: 390, endPoint y: 168, distance: 52.5
click at [338, 166] on span "This module introduces users to the Alliance Diagnostic Tool (ADT). Users will …" at bounding box center [355, 159] width 162 height 20
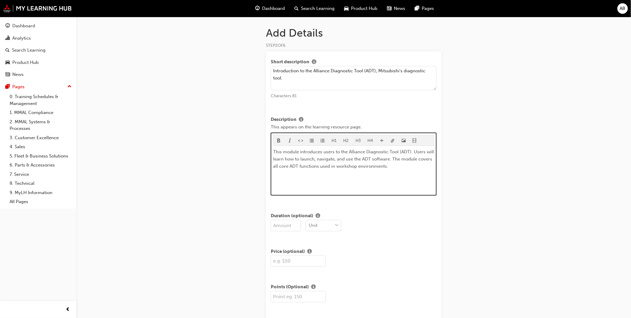
scroll to position [85, 0]
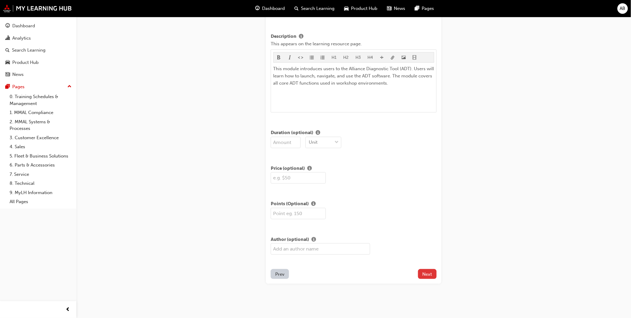
drag, startPoint x: 422, startPoint y: 273, endPoint x: 414, endPoint y: 237, distance: 37.0
click at [422, 273] on button "Next" at bounding box center [427, 274] width 19 height 10
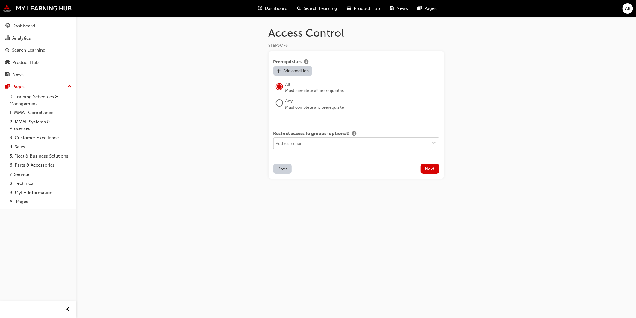
click at [328, 146] on input at bounding box center [356, 143] width 165 height 11
drag, startPoint x: 367, startPoint y: 124, endPoint x: 384, endPoint y: 137, distance: 21.5
click at [367, 124] on div "Prerequisites Add condition All Must complete all prerequisites Any Must comple…" at bounding box center [357, 114] width 176 height 127
click at [435, 169] on span "Next" at bounding box center [430, 168] width 10 height 5
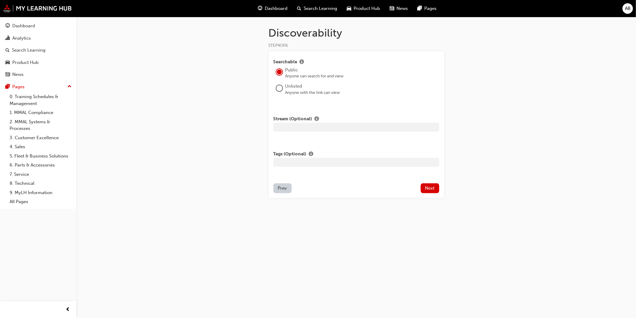
click at [297, 90] on div "Anyone with the link can view" at bounding box center [363, 93] width 154 height 6
click at [277, 89] on div at bounding box center [280, 88] width 6 height 6
click at [314, 121] on div "button" at bounding box center [317, 119] width 7 height 5
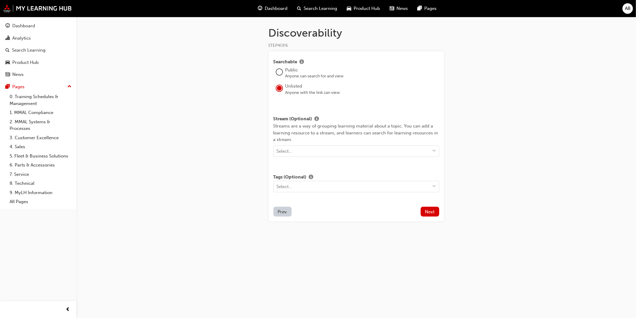
click at [390, 113] on div "Stream (Optional) Streams are a way of grouping learning material about a topic…" at bounding box center [357, 137] width 166 height 49
click at [430, 214] on span "Next" at bounding box center [430, 211] width 10 height 5
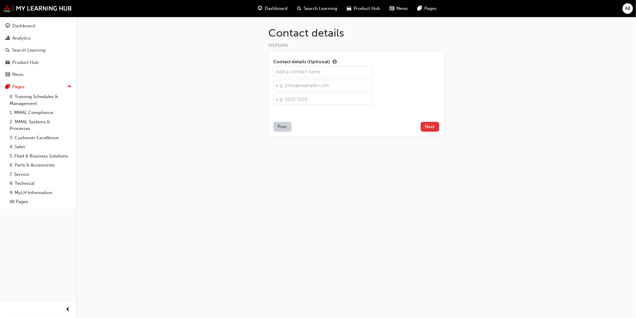
click at [436, 128] on button "Next" at bounding box center [430, 127] width 19 height 10
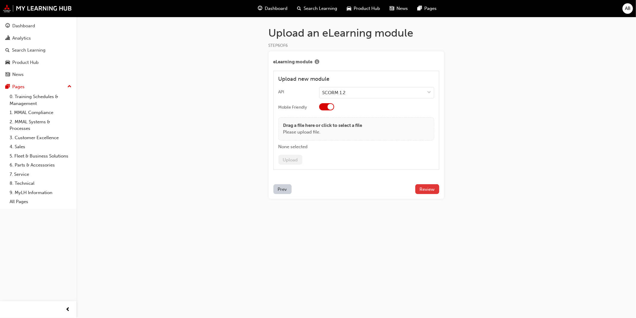
click at [431, 186] on button "Review" at bounding box center [428, 189] width 24 height 10
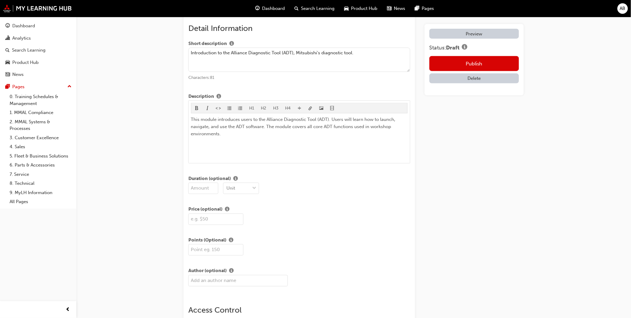
scroll to position [233, 0]
drag, startPoint x: 372, startPoint y: 58, endPoint x: 294, endPoint y: 59, distance: 77.6
click at [294, 59] on textarea "Introduction to the Alliance Diagnostic Tool (ADT), Mitsubishi's diagnostic too…" at bounding box center [299, 59] width 222 height 25
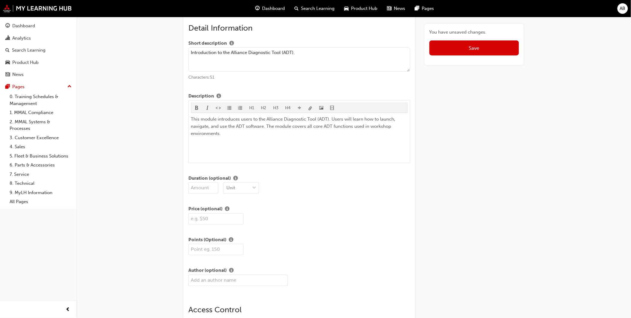
type textarea "Introduction to the Alliance Diagnostic Tool (ADT)."
click at [441, 147] on div "You have unsaved changes. Save" at bounding box center [474, 295] width 99 height 1002
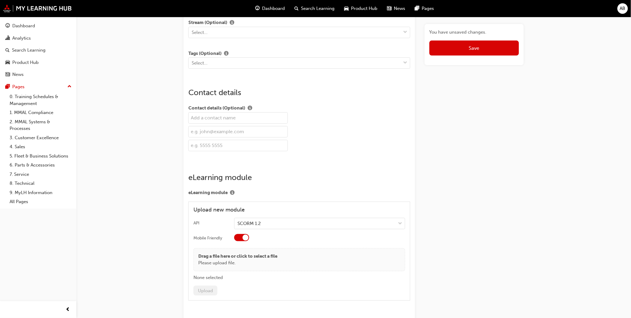
scroll to position [752, 0]
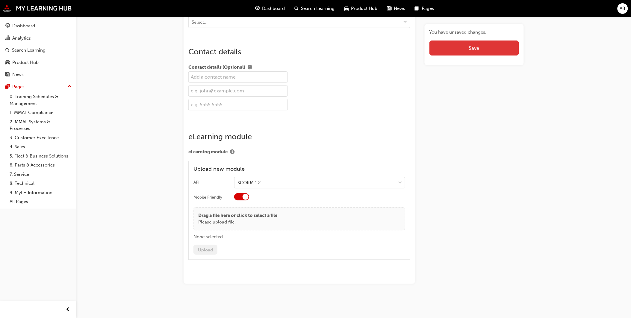
click at [473, 46] on span "Save" at bounding box center [474, 48] width 10 height 6
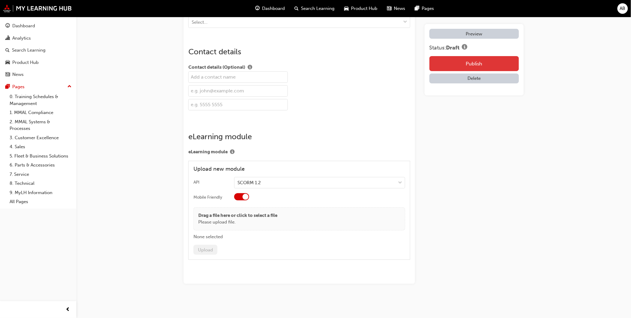
click at [481, 65] on button "Publish" at bounding box center [475, 63] width 90 height 15
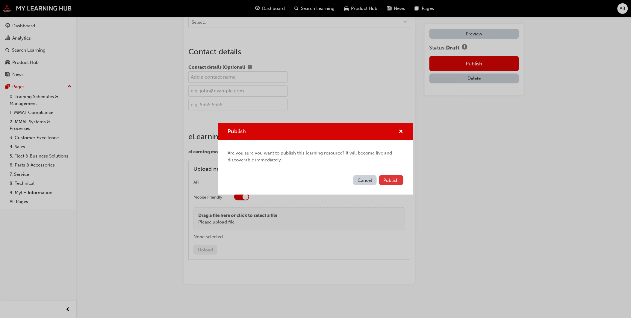
click at [387, 175] on button "Publish" at bounding box center [391, 180] width 24 height 10
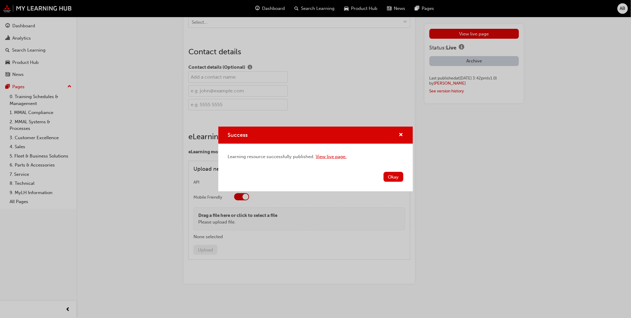
click at [331, 156] on link "View live page." at bounding box center [331, 156] width 31 height 5
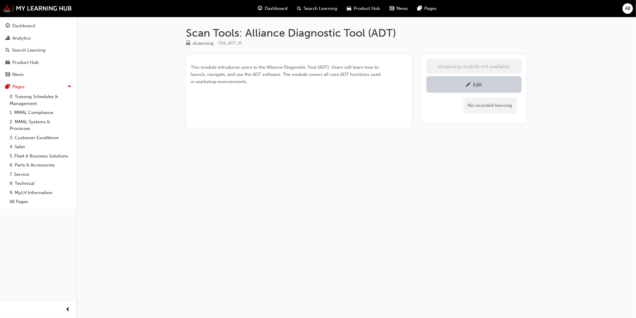
click at [451, 89] on link "Edit" at bounding box center [474, 84] width 95 height 16
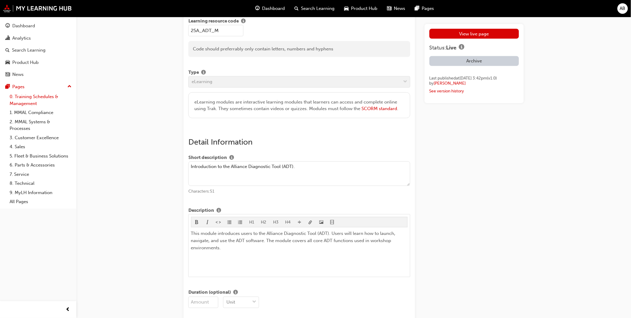
scroll to position [33, 0]
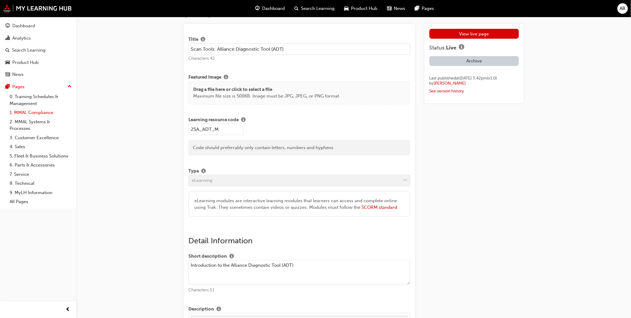
click at [39, 115] on link "1. MMAL Compliance" at bounding box center [40, 112] width 67 height 9
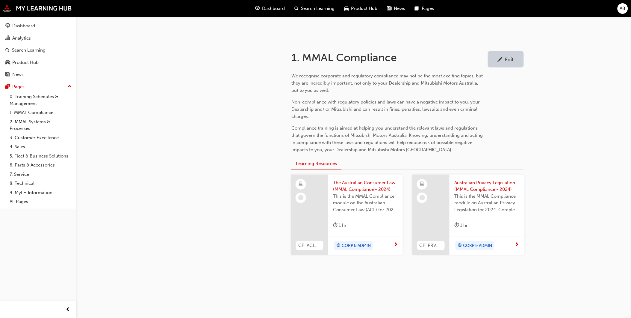
click at [341, 193] on span "This is the MMAL Compliance module on the Australian Consumer Law (ACL) for 202…" at bounding box center [365, 203] width 65 height 20
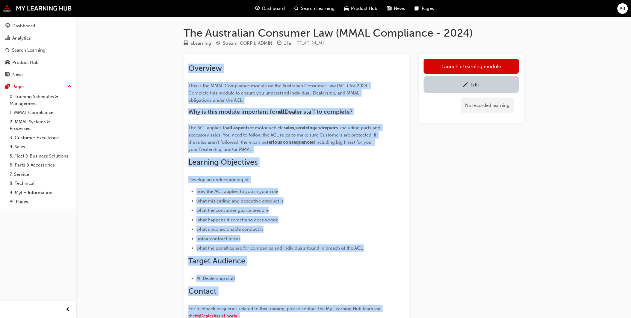
drag, startPoint x: 309, startPoint y: 254, endPoint x: 184, endPoint y: 57, distance: 233.2
click at [184, 57] on div "Overview This is the MMAL Compliance module on the Australian Consumer Law (ACL…" at bounding box center [297, 199] width 226 height 290
copy div "Overview This is the MMAL Compliance module on the Australian Consumer Law (ACL…"
click at [35, 38] on div "Analytics" at bounding box center [38, 37] width 66 height 7
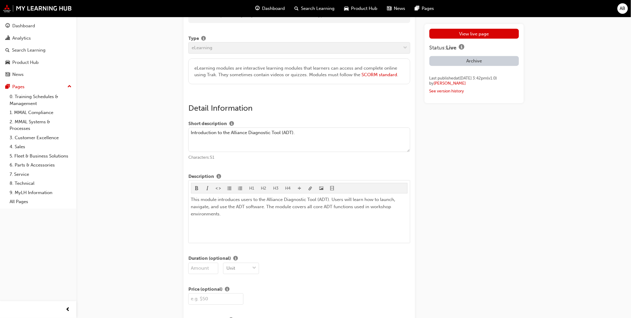
scroll to position [166, 0]
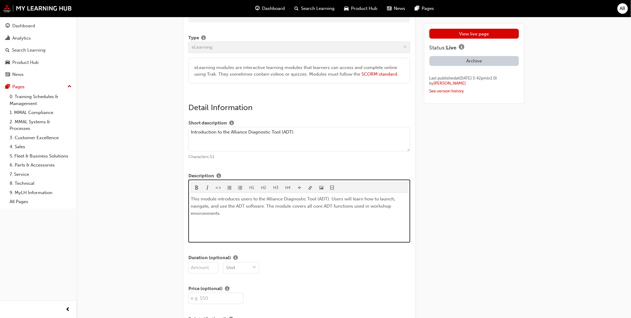
click at [247, 220] on div "This module introduces users to the Alliance Diagnostic Tool (ADT). Users will …" at bounding box center [299, 217] width 217 height 45
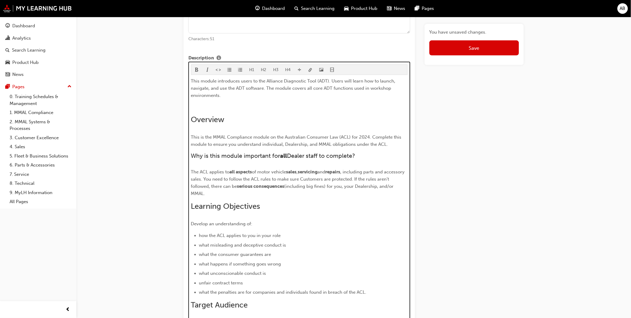
scroll to position [222, 0]
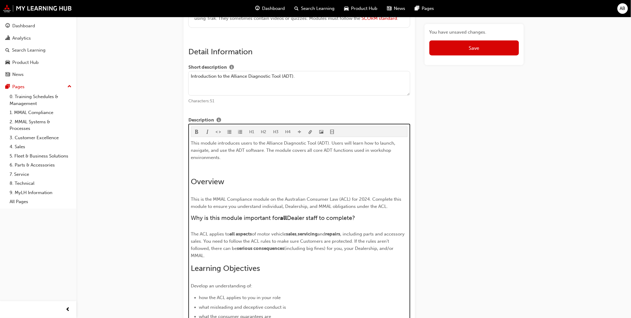
click at [197, 170] on p "﻿" at bounding box center [299, 168] width 217 height 7
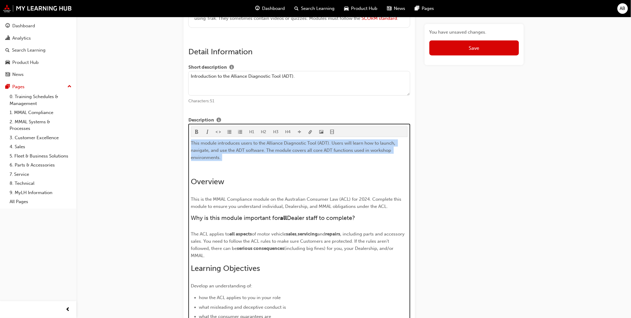
drag, startPoint x: 235, startPoint y: 163, endPoint x: 185, endPoint y: 146, distance: 53.3
copy div "This module introduces users to the Alliance Diagnostic Tool (ADT). Users will …"
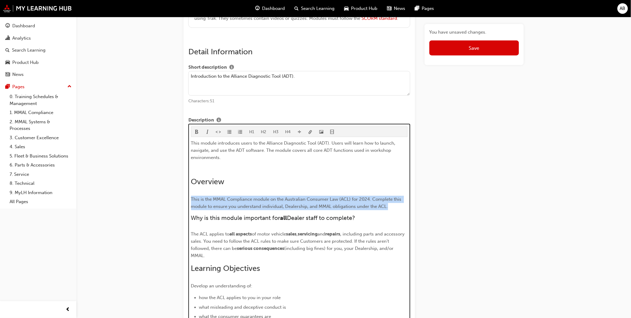
drag, startPoint x: 393, startPoint y: 210, endPoint x: 191, endPoint y: 202, distance: 202.7
click at [191, 202] on div "H1 H2 H3 H4 This module introduces users to the Alliance Diagnostic Tool (ADT).…" at bounding box center [299, 280] width 222 height 312
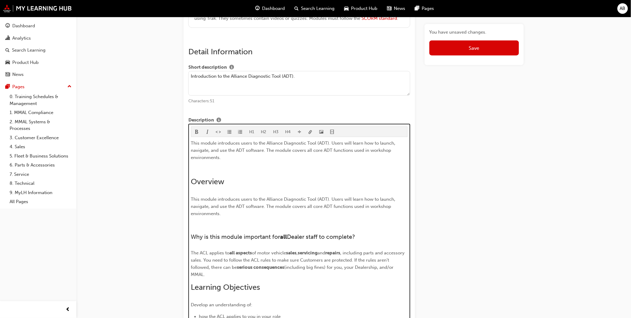
scroll to position [290, 0]
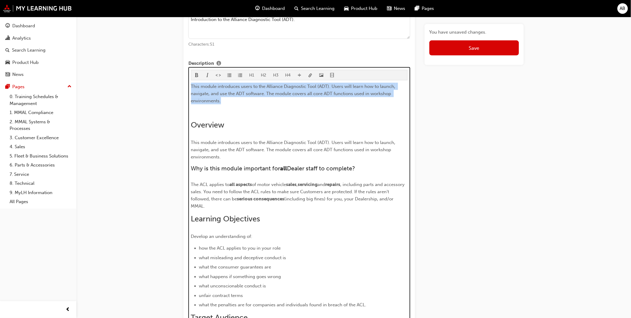
drag, startPoint x: 235, startPoint y: 104, endPoint x: 182, endPoint y: 85, distance: 56.5
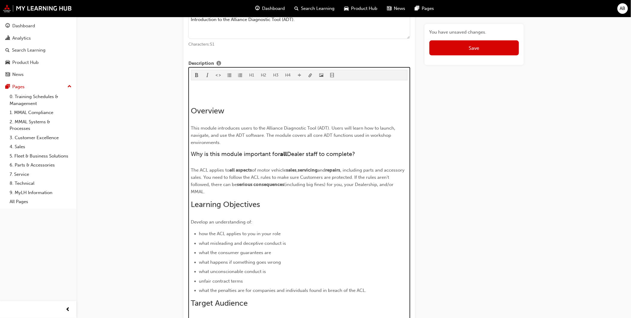
scroll to position [208, 0]
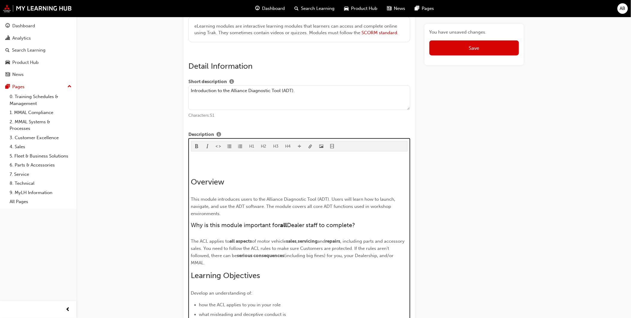
click at [191, 179] on span "Overview" at bounding box center [208, 181] width 34 height 9
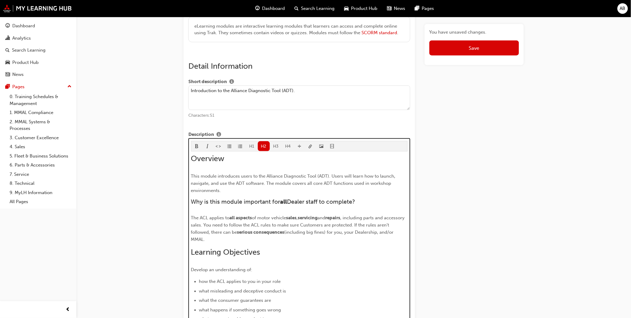
scroll to position [196, 0]
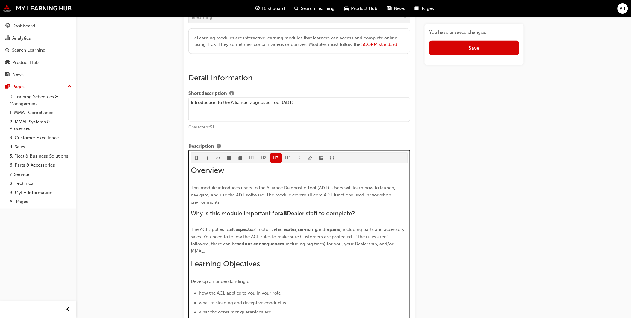
drag, startPoint x: 334, startPoint y: 253, endPoint x: 178, endPoint y: 210, distance: 162.3
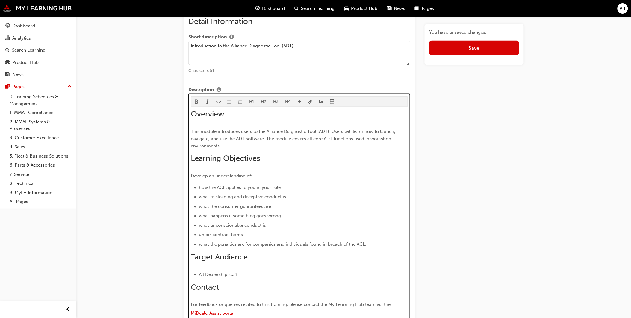
scroll to position [241, 0]
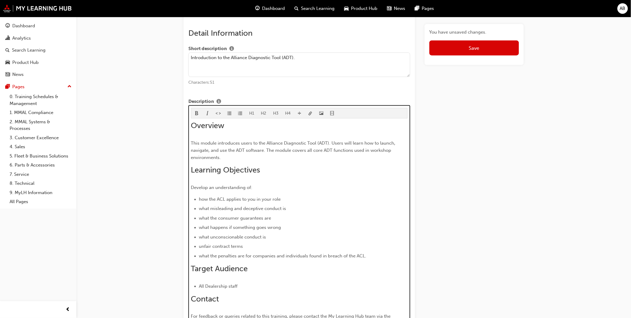
click at [286, 191] on p "Develop an understanding of:" at bounding box center [299, 187] width 217 height 7
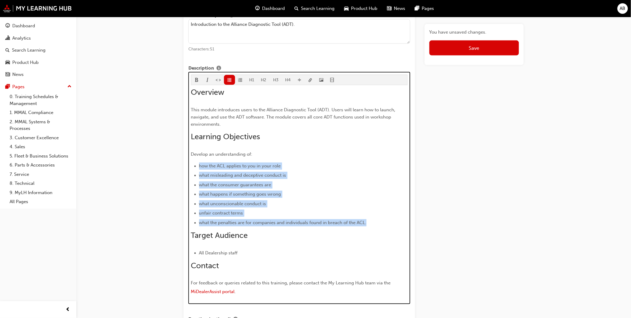
drag, startPoint x: 382, startPoint y: 224, endPoint x: 198, endPoint y: 171, distance: 191.7
click at [198, 171] on ul "how the ACL applies to you in your role what misleading and deceptive conduct i…" at bounding box center [299, 194] width 217 height 64
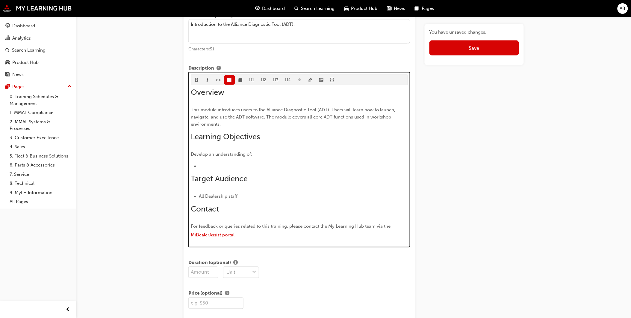
scroll to position [283, 0]
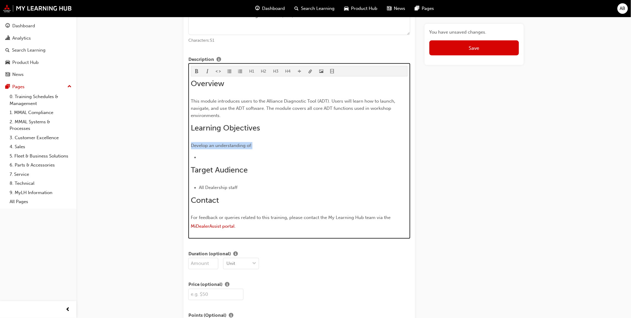
drag, startPoint x: 265, startPoint y: 147, endPoint x: 191, endPoint y: 149, distance: 74.1
click at [191, 149] on div "H1 H2 H3 H4 Overview This module introduces users to the Alliance Diagnostic To…" at bounding box center [299, 150] width 222 height 175
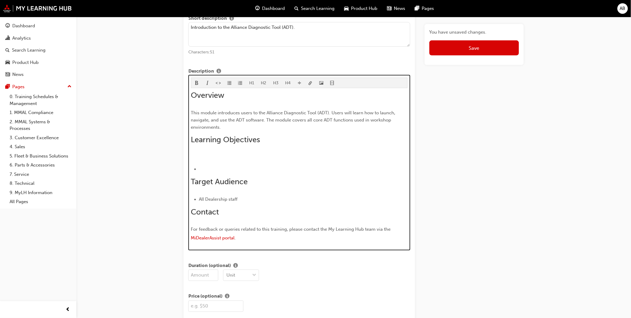
scroll to position [253, 0]
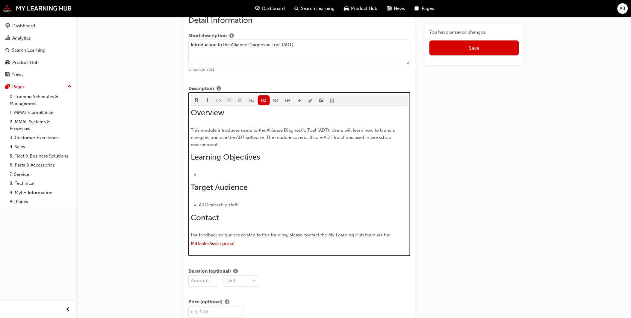
click at [295, 192] on h2 "Target Audience" at bounding box center [299, 188] width 217 height 10
click at [253, 204] on li "All Dealership staff" at bounding box center [303, 204] width 209 height 7
click at [225, 178] on li "﻿" at bounding box center [303, 174] width 209 height 7
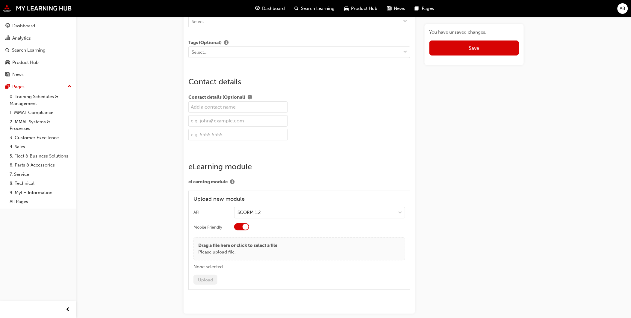
scroll to position [866, 0]
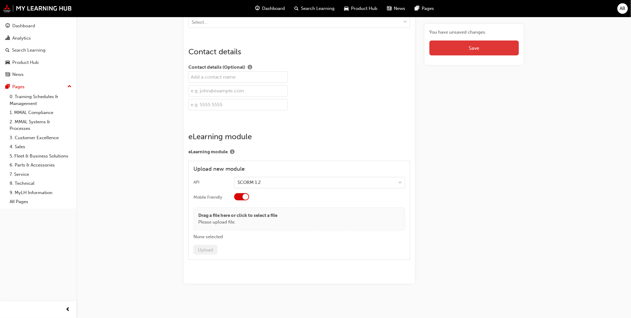
click at [483, 53] on button "Save" at bounding box center [475, 47] width 90 height 15
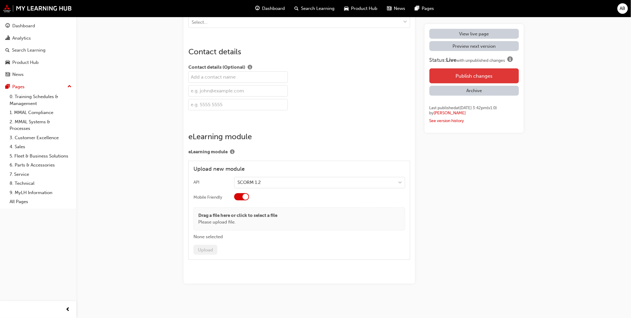
click at [488, 77] on button "Publish changes" at bounding box center [475, 75] width 90 height 15
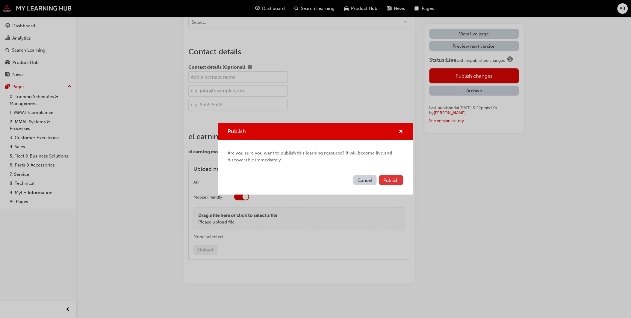
click at [392, 181] on span "Publish" at bounding box center [391, 179] width 15 height 5
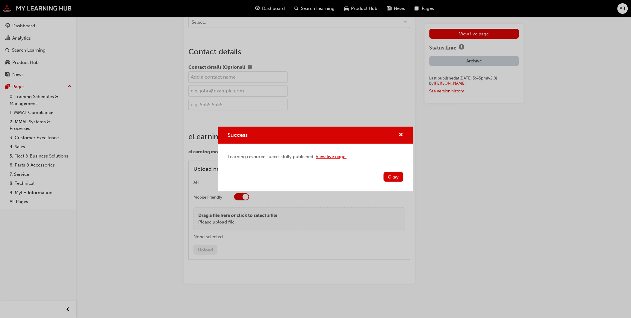
click at [331, 156] on link "View live page." at bounding box center [331, 156] width 31 height 5
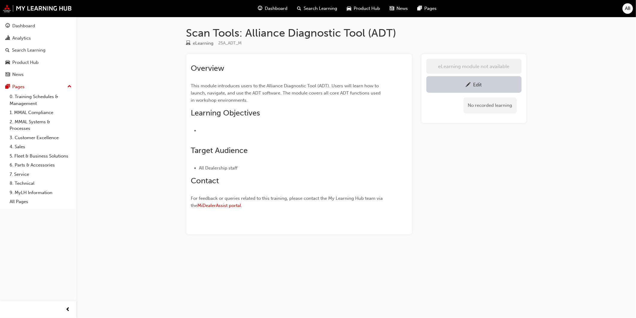
drag, startPoint x: 490, startPoint y: 185, endPoint x: 393, endPoint y: 334, distance: 178.5
drag, startPoint x: 393, startPoint y: 334, endPoint x: 291, endPoint y: 295, distance: 109.6
click at [291, 295] on div "Scan Tools: Alliance Diagnostic Tool (ADT) eLearning 25A_ADT_M Overview This mo…" at bounding box center [318, 159] width 636 height 318
drag, startPoint x: 294, startPoint y: 195, endPoint x: 304, endPoint y: 190, distance: 10.7
click at [294, 195] on p "For feedback or queries related to this training, please contact the My Learnin…" at bounding box center [288, 202] width 195 height 16
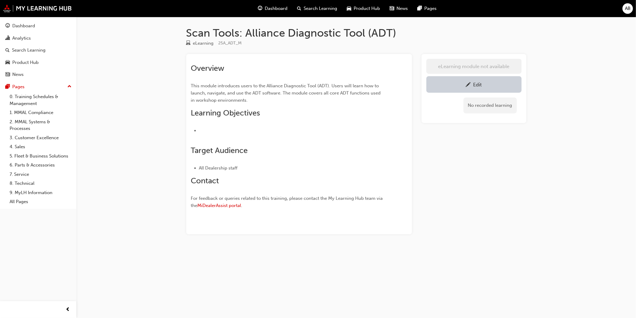
click at [331, 198] on span "For feedback or queries related to this training, please contact the My Learnin…" at bounding box center [287, 201] width 193 height 13
drag, startPoint x: 200, startPoint y: 169, endPoint x: 304, endPoint y: 175, distance: 104.4
click at [304, 175] on div "Overview This module introduces users to the Alliance Diagnostic Tool (ADT). Us…" at bounding box center [288, 137] width 195 height 147
drag, startPoint x: 304, startPoint y: 175, endPoint x: 414, endPoint y: 215, distance: 116.4
click at [414, 215] on div "Overview This module introduces users to the Alliance Diagnostic Tool (ADT). Us…" at bounding box center [356, 144] width 340 height 180
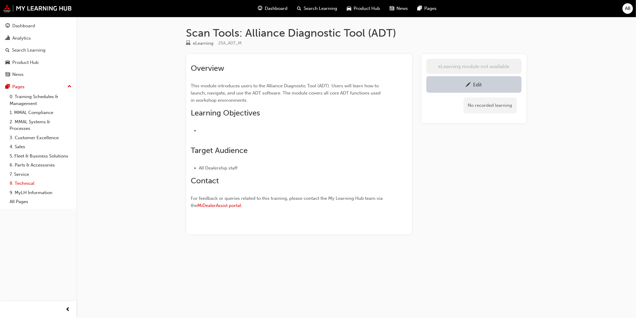
click at [32, 183] on link "8. Technical" at bounding box center [40, 183] width 67 height 9
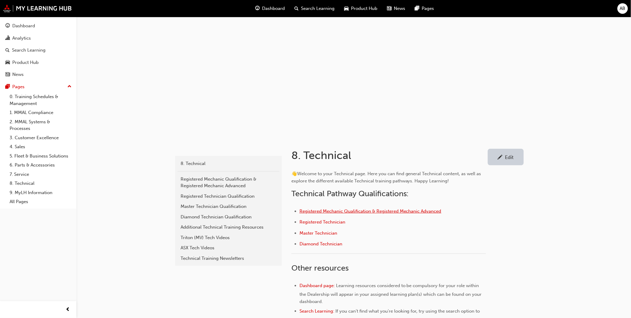
click at [333, 209] on span "Registered Mechanic Qualification & Registered Mechanic Advanced" at bounding box center [371, 210] width 142 height 5
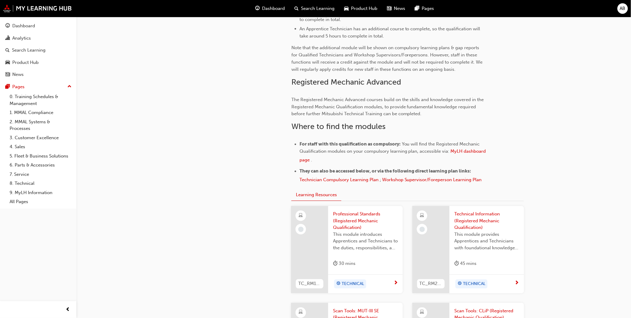
scroll to position [399, 0]
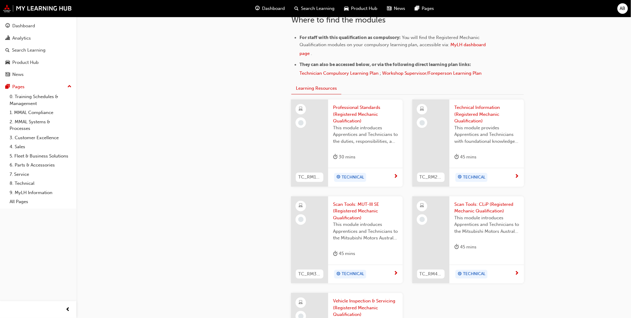
click at [388, 120] on span "Professional Standards (Registered Mechanic Qualification)" at bounding box center [365, 114] width 65 height 20
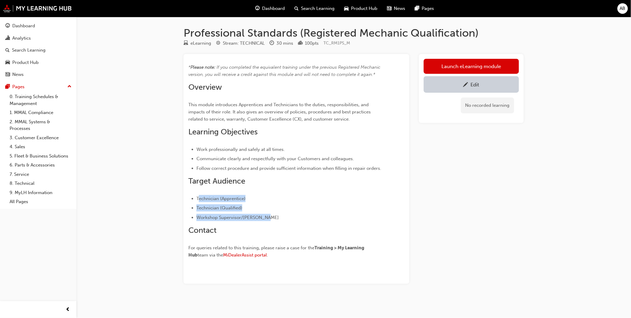
drag, startPoint x: 271, startPoint y: 216, endPoint x: 200, endPoint y: 191, distance: 75.5
click at [200, 191] on div "* Please note: ​ If you completed the equivalent training under the previous Re…" at bounding box center [285, 162] width 195 height 196
click at [217, 181] on span "Target Audience" at bounding box center [216, 180] width 57 height 9
drag, startPoint x: 197, startPoint y: 197, endPoint x: 306, endPoint y: 217, distance: 110.8
click at [306, 217] on ul "Technician (Apprentice) Technician (Qualified) Workshop Supervisor/Foreperson" at bounding box center [285, 208] width 195 height 26
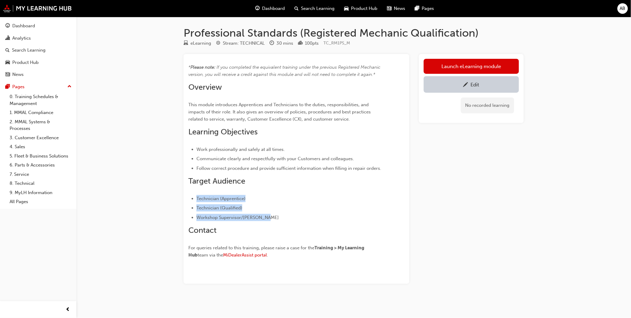
copy ul "Technician (Apprentice) Technician (Qualified) Workshop Supervisor/Foreperson"
click at [34, 98] on link "0. Training Schedules & Management" at bounding box center [40, 100] width 67 height 16
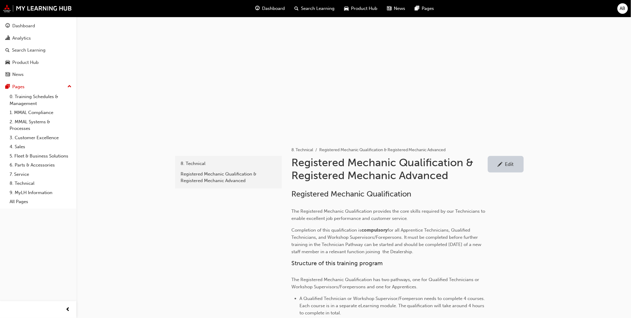
scroll to position [399, 0]
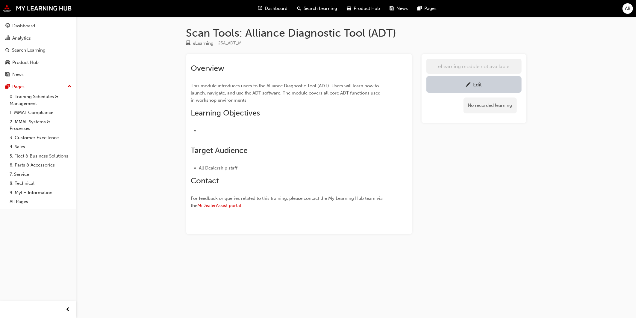
click at [466, 78] on link "Edit" at bounding box center [474, 84] width 95 height 16
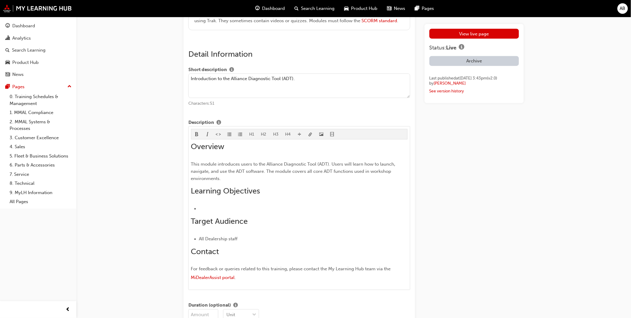
scroll to position [266, 0]
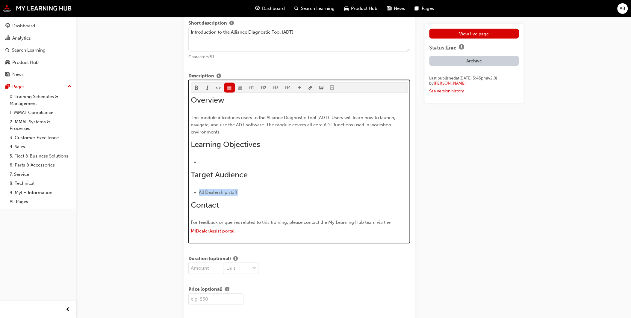
drag, startPoint x: 245, startPoint y: 195, endPoint x: 196, endPoint y: 194, distance: 48.9
click at [196, 194] on ul "All Dealership staff" at bounding box center [299, 192] width 217 height 7
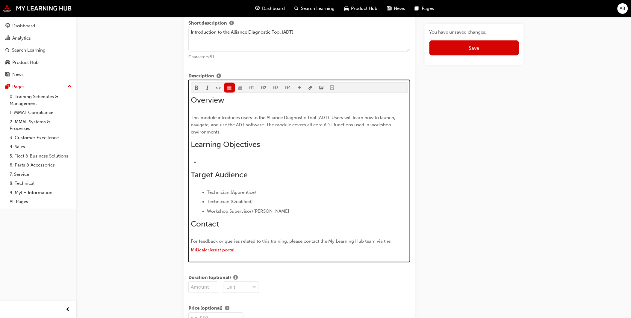
scroll to position [320, 0]
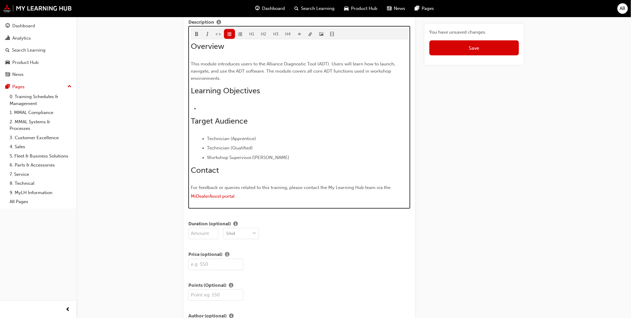
click at [236, 130] on div "Overview This module introduces users to the Alliance Diagnostic Tool (ADT). Us…" at bounding box center [299, 122] width 217 height 160
click at [229, 108] on li "﻿" at bounding box center [303, 108] width 209 height 7
click at [300, 156] on li "Workshop Supervisor/Foreperson" at bounding box center [307, 157] width 201 height 7
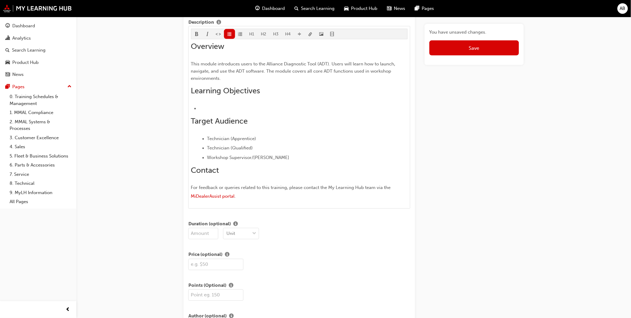
drag, startPoint x: 24, startPoint y: 184, endPoint x: 110, endPoint y: 213, distance: 90.4
click at [25, 184] on link "8. Technical" at bounding box center [40, 183] width 67 height 9
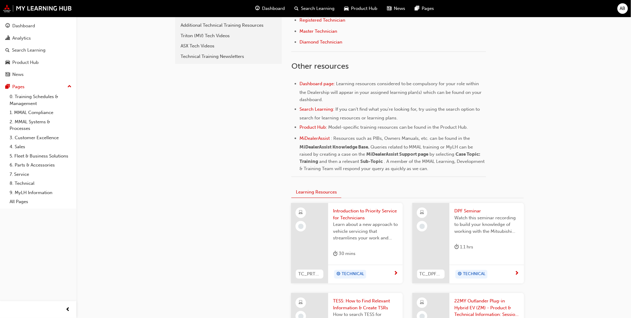
scroll to position [133, 0]
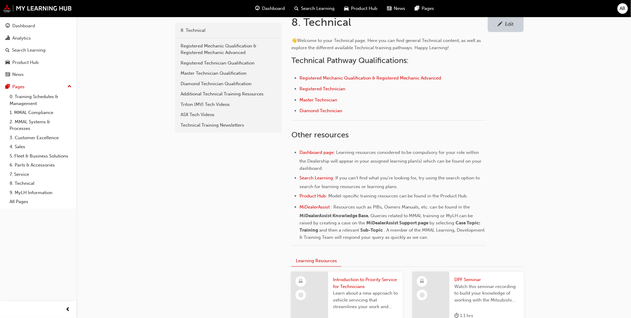
click at [319, 10] on span "Search Learning" at bounding box center [318, 8] width 34 height 7
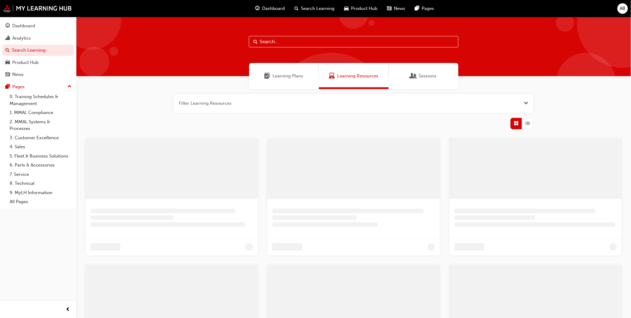
click at [317, 43] on input "text" at bounding box center [354, 41] width 210 height 11
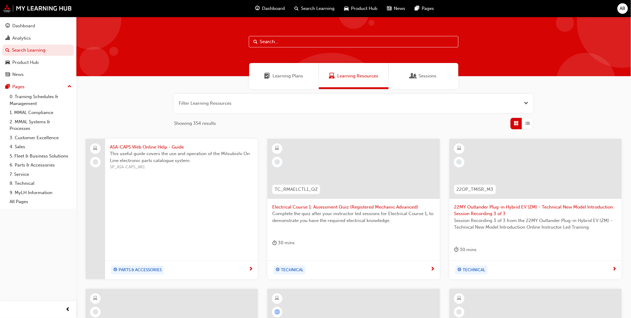
click at [301, 67] on div "Learning Plans" at bounding box center [284, 76] width 70 height 26
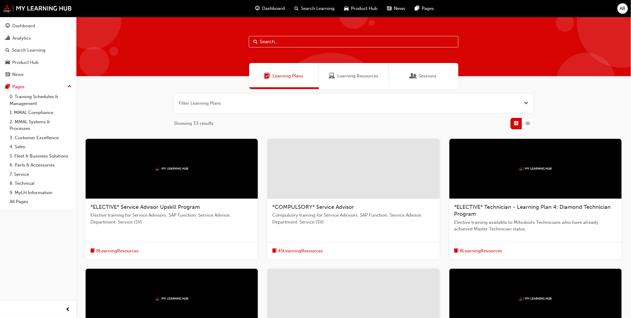
click at [302, 46] on input "text" at bounding box center [354, 41] width 210 height 11
click at [214, 104] on button "button" at bounding box center [354, 103] width 360 height 19
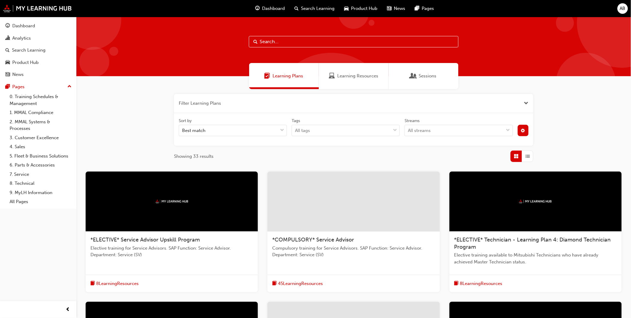
click at [314, 46] on input "text" at bounding box center [354, 41] width 210 height 11
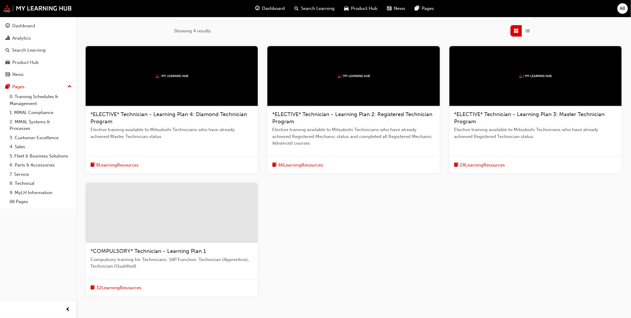
scroll to position [133, 0]
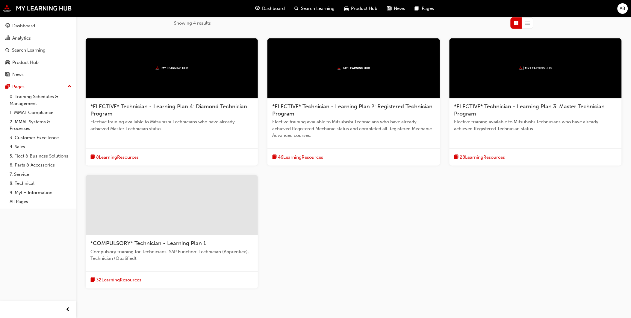
type input "tech"
click at [206, 222] on div at bounding box center [172, 205] width 172 height 60
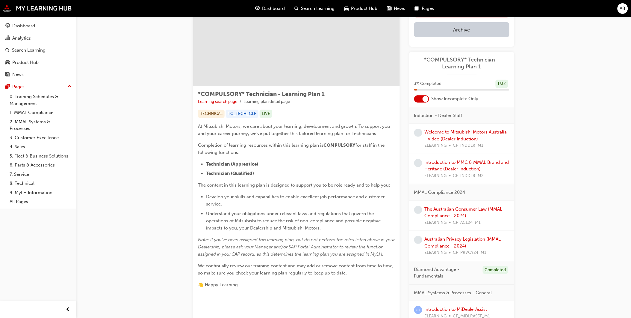
scroll to position [67, 0]
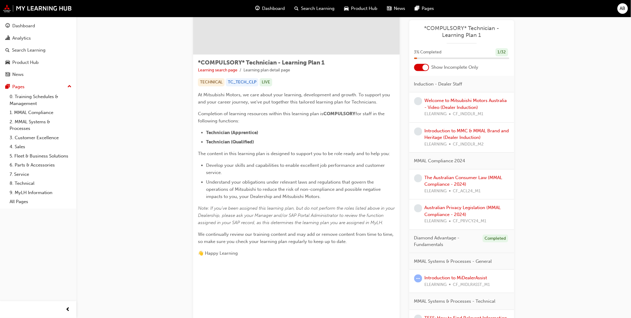
click at [219, 121] on span "for staff in the following functions:" at bounding box center [292, 117] width 188 height 13
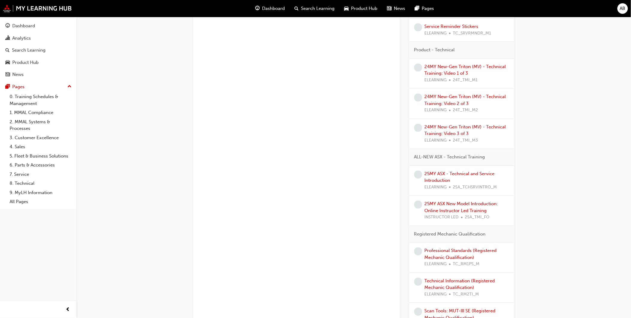
scroll to position [399, 0]
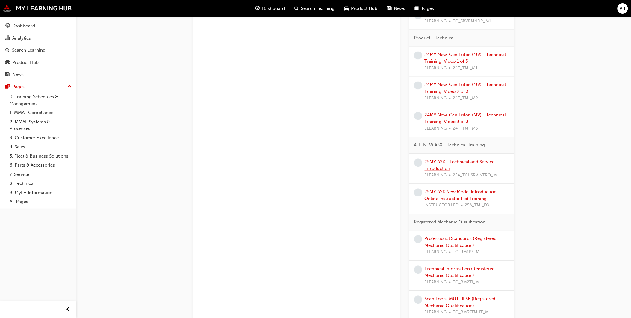
click at [457, 163] on link "25MY ASX - Technical and Service Introduction" at bounding box center [460, 165] width 70 height 12
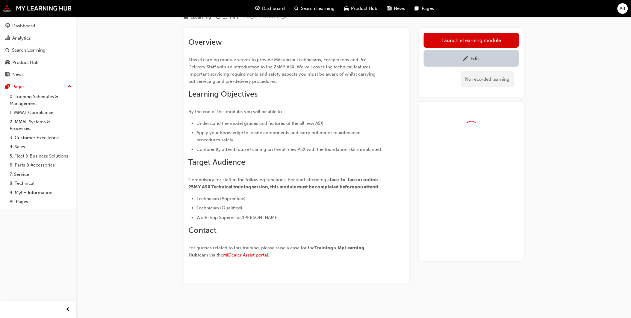
scroll to position [26, 0]
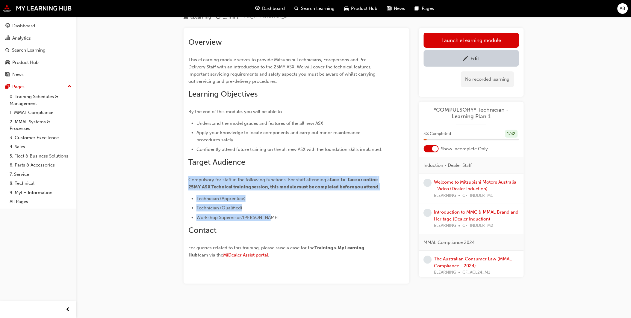
drag, startPoint x: 189, startPoint y: 178, endPoint x: 272, endPoint y: 217, distance: 91.3
click at [272, 217] on div "Overview This eLearning module serves to provide Mitsubishi Technicians, Forepe…" at bounding box center [285, 148] width 195 height 222
copy div "Compulsory for staff in the following functions. For staff attending a face-to-…"
click at [300, 214] on li "Workshop Supervisor/Foreperson" at bounding box center [290, 217] width 187 height 7
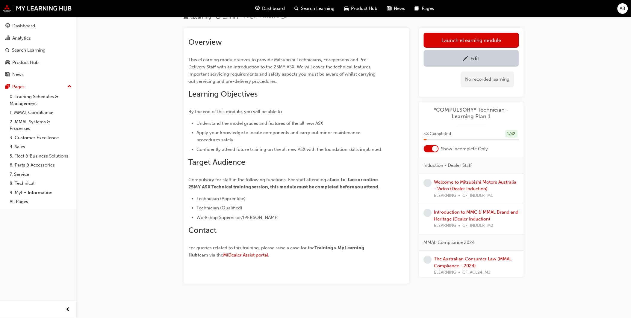
click at [272, 178] on span "Compulsory for staff in the following functions. For staff attending a" at bounding box center [258, 179] width 141 height 5
drag, startPoint x: 331, startPoint y: 178, endPoint x: 358, endPoint y: 177, distance: 27.6
click at [358, 177] on p "Compulsory for staff in the following functions. For staff attending a face-to-…" at bounding box center [285, 183] width 195 height 14
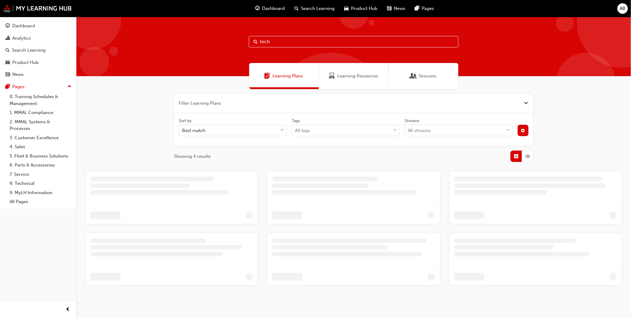
scroll to position [16, 0]
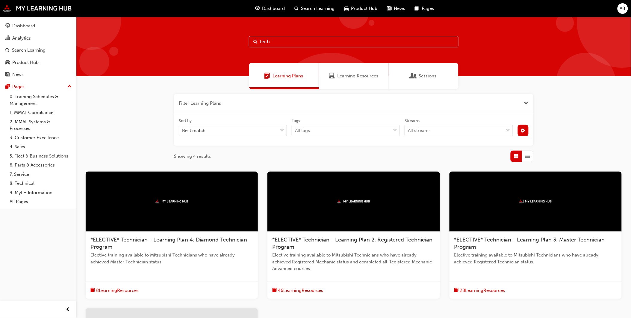
drag, startPoint x: 317, startPoint y: 41, endPoint x: 119, endPoint y: 33, distance: 197.9
click at [119, 33] on div "tech" at bounding box center [353, 46] width 555 height 59
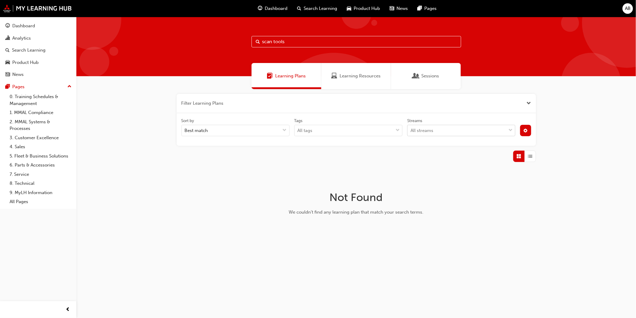
type input "scan tools"
click at [439, 130] on div "All streams" at bounding box center [457, 130] width 99 height 10
click at [411, 130] on input "Streams All streams" at bounding box center [411, 130] width 1 height 5
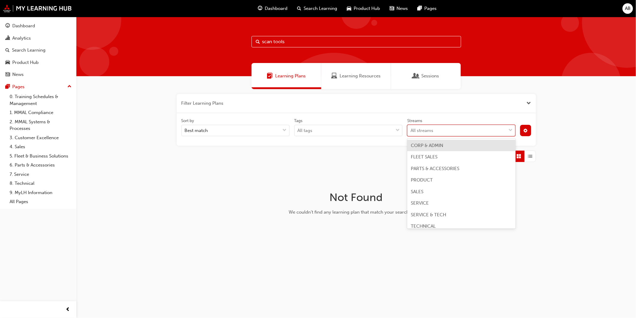
click at [448, 129] on div "All streams" at bounding box center [457, 130] width 99 height 10
click at [411, 129] on input "Streams option CORP & ADMIN focused, 1 of 8. 8 results available. Use Up and Do…" at bounding box center [411, 130] width 1 height 5
click at [368, 82] on div "Learning Resources" at bounding box center [357, 76] width 70 height 26
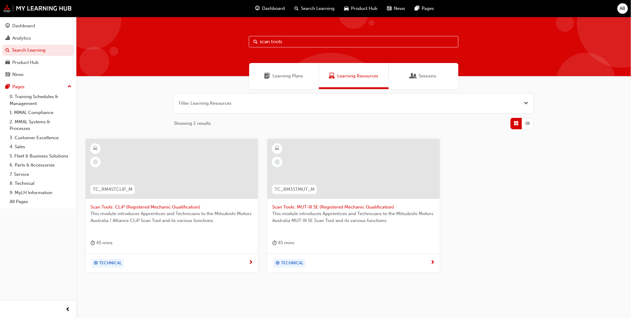
click at [502, 97] on button "button" at bounding box center [354, 103] width 360 height 19
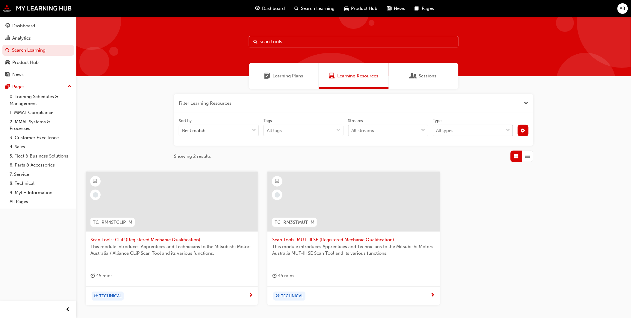
click at [489, 126] on div "All types" at bounding box center [469, 130] width 70 height 10
click at [437, 128] on input "Type All types" at bounding box center [437, 130] width 1 height 5
click at [488, 149] on div "eLearning" at bounding box center [473, 146] width 80 height 12
click at [523, 126] on button "button" at bounding box center [523, 130] width 11 height 11
click at [477, 172] on div "unlistedOption" at bounding box center [473, 174] width 7 height 7
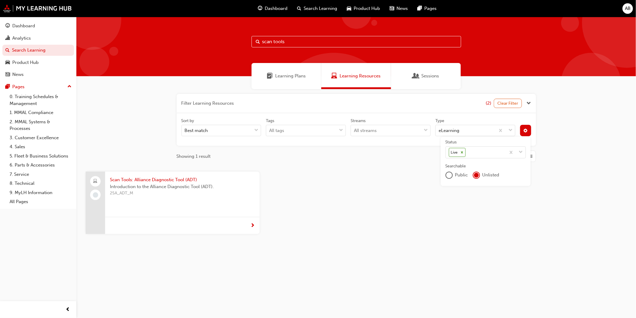
click at [180, 189] on span "Introduction to the Alliance Diagnostic Tool (ADT)." at bounding box center [182, 186] width 145 height 7
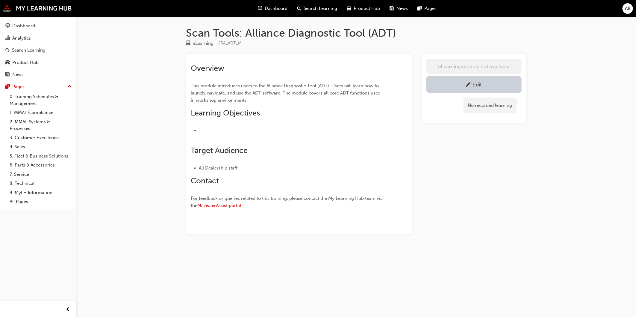
click at [234, 138] on li "﻿" at bounding box center [292, 134] width 187 height 14
click at [434, 84] on div "Edit" at bounding box center [474, 84] width 86 height 7
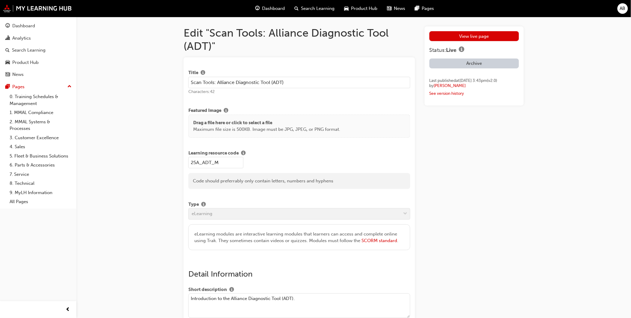
click at [266, 233] on span "eLearning modules are interactive learning modules that learners can access and…" at bounding box center [296, 237] width 203 height 12
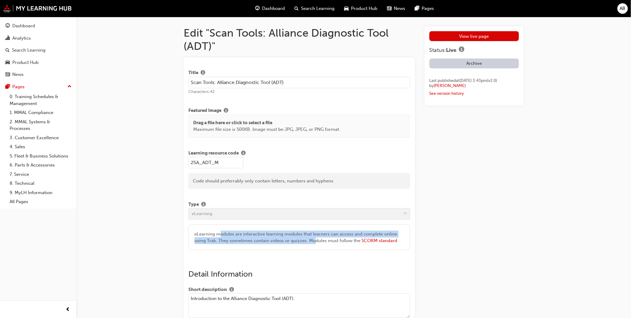
drag, startPoint x: 221, startPoint y: 234, endPoint x: 319, endPoint y: 239, distance: 98.7
click at [319, 239] on span "eLearning modules are interactive learning modules that learners can access and…" at bounding box center [296, 237] width 203 height 12
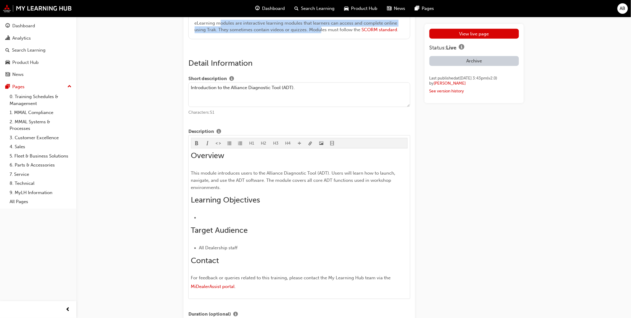
scroll to position [233, 0]
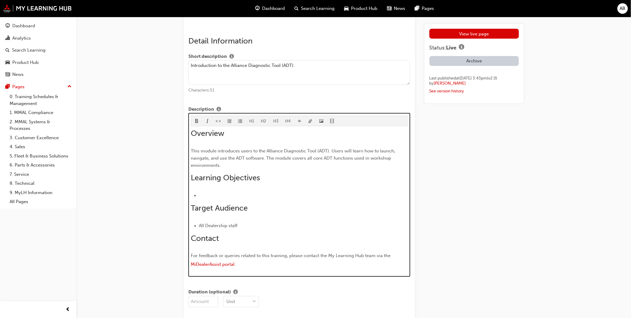
click at [235, 189] on div "Overview This module introduces users to the Alliance Diagnostic Tool (ADT). Us…" at bounding box center [299, 199] width 217 height 141
drag, startPoint x: 243, startPoint y: 224, endPoint x: 196, endPoint y: 220, distance: 47.2
click at [196, 220] on div "Overview This module introduces users to the Alliance Diagnostic Tool (ADT). Us…" at bounding box center [299, 199] width 217 height 141
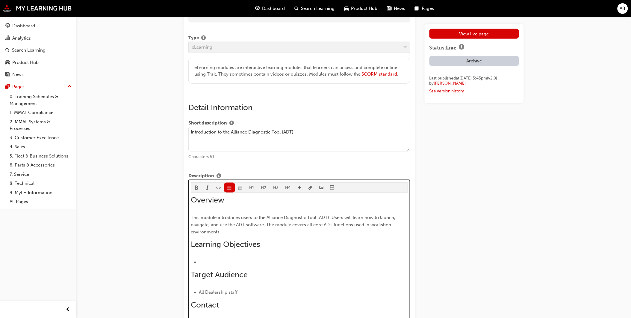
scroll to position [339, 0]
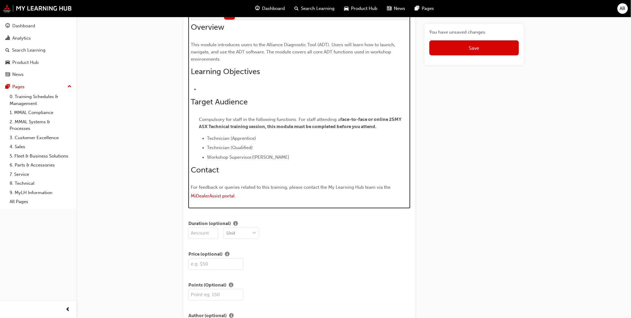
click at [226, 129] on span "face-to-face or online 25MY ASX Technical training session, this module must be…" at bounding box center [301, 123] width 204 height 13
click at [197, 121] on ul "Compulsory for staff in the following functions. For staff attending a face-to-…" at bounding box center [299, 138] width 217 height 45
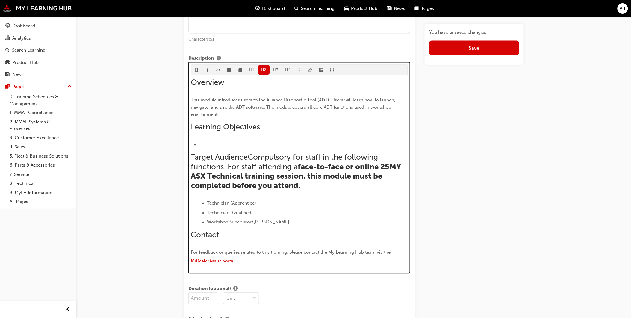
scroll to position [301, 0]
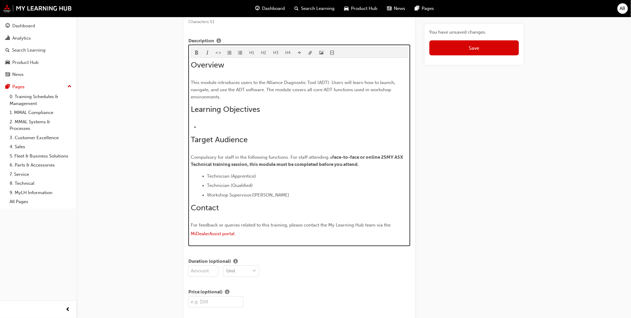
click at [246, 155] on p "Compulsory for staff in the following functions. For staff attending a face-to-…" at bounding box center [299, 161] width 217 height 14
click at [264, 153] on div "Overview This module introduces users to the Alliance Diagnostic Tool (ADT). Us…" at bounding box center [299, 149] width 217 height 179
click at [301, 158] on span "Compulsory for staff in the following functions. For staff attending a" at bounding box center [261, 157] width 141 height 5
click at [289, 158] on span "Compulsory for staff in the following functions. For staff attending a" at bounding box center [261, 157] width 141 height 5
click at [294, 155] on p "Compulsory for staff in the following functions. For staff attending a face-to-…" at bounding box center [299, 161] width 217 height 14
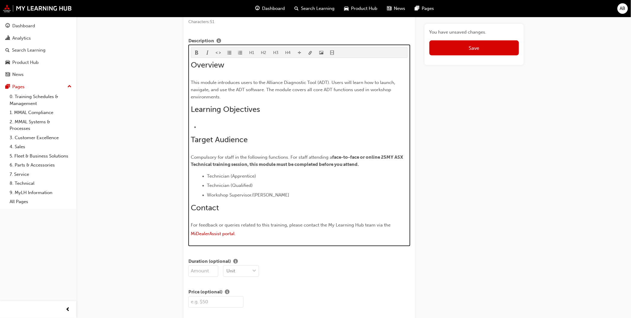
click at [336, 159] on span "face-to-face or online 25MY ASX Technical training session, this module must be…" at bounding box center [297, 161] width 213 height 13
click at [333, 156] on span "Compulsory for staff in the following functions. For staff attending a" at bounding box center [261, 157] width 141 height 5
drag, startPoint x: 333, startPoint y: 156, endPoint x: 366, endPoint y: 156, distance: 33.0
click at [366, 156] on p "Compulsory for staff in the following functions. For staff attending a face-to-…" at bounding box center [299, 161] width 217 height 14
click at [354, 173] on div "Overview This module introduces users to the Alliance Diagnostic Tool (ADT). Us…" at bounding box center [299, 149] width 217 height 179
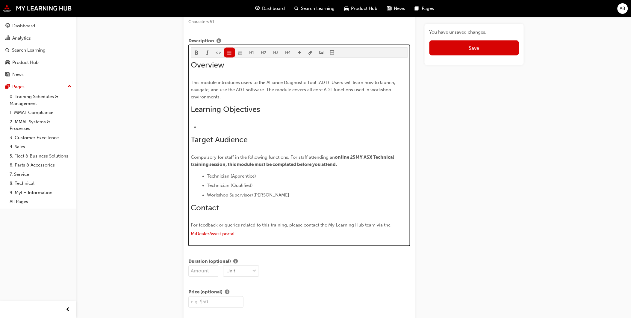
drag, startPoint x: 357, startPoint y: 165, endPoint x: 351, endPoint y: 165, distance: 6.3
click at [357, 164] on p "Compulsory for staff in the following functions. For staff attending an online …" at bounding box center [299, 161] width 217 height 14
click at [239, 167] on span "online 25MY ASX Technical training session, this module must be completed befor…" at bounding box center [293, 161] width 204 height 13
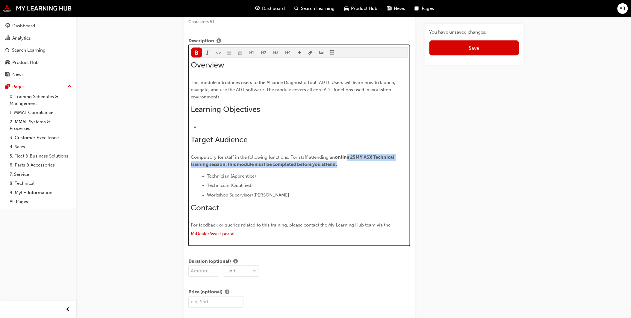
drag, startPoint x: 347, startPoint y: 157, endPoint x: 397, endPoint y: 163, distance: 50.9
click at [397, 163] on p "Compulsory for staff in the following functions. For staff attending an online …" at bounding box center [299, 161] width 217 height 14
click at [372, 176] on li "Technician (Apprentice)" at bounding box center [307, 176] width 201 height 7
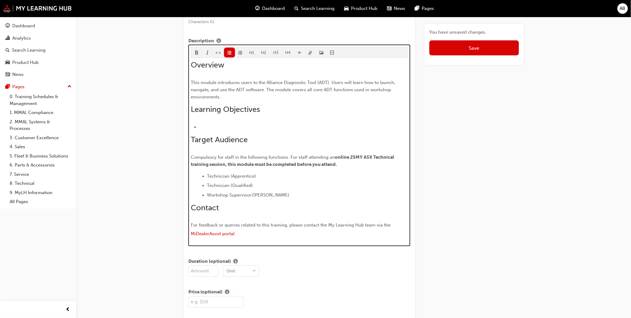
click at [348, 157] on span "online 25MY ASX Technical training session, this module must be completed befor…" at bounding box center [293, 161] width 204 height 13
click at [349, 175] on li "Technician (Apprentice)" at bounding box center [307, 176] width 201 height 7
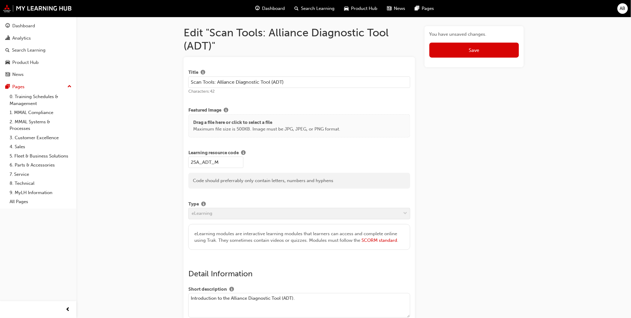
scroll to position [0, 0]
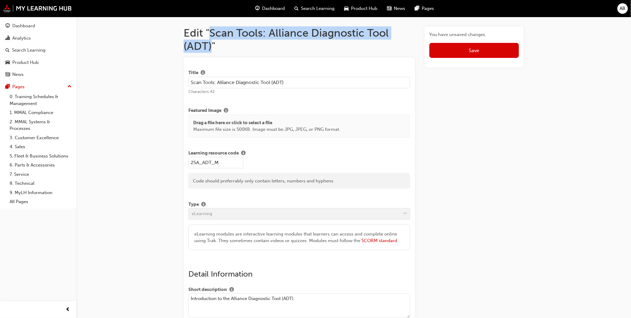
drag, startPoint x: 210, startPoint y: 32, endPoint x: 210, endPoint y: 44, distance: 12.3
click at [210, 44] on h1 "Edit "Scan Tools: Alliance Diagnostic Tool (ADT)"" at bounding box center [300, 39] width 232 height 26
copy h1 "Scan Tools: Alliance Diagnostic Tool (ADT)"
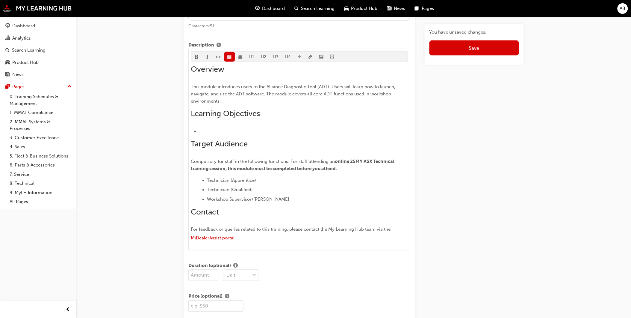
scroll to position [300, 0]
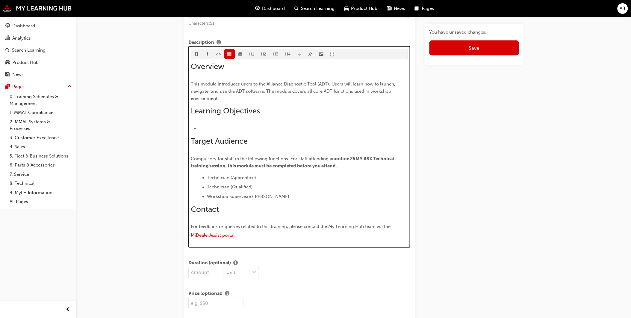
click at [367, 166] on p "Compulsory for staff in the following functions. For staff attending an online …" at bounding box center [299, 162] width 217 height 14
click at [225, 164] on span "online 25MY ASX Technical training session, this module must be completed befor…" at bounding box center [293, 162] width 204 height 13
click at [280, 166] on span "online 25MY ASX Technical training session, this module must be completed befor…" at bounding box center [293, 162] width 204 height 13
click at [340, 177] on li "Technician (Apprentice)" at bounding box center [307, 177] width 201 height 7
click at [223, 169] on span "online 25MY ASX Technical training session, this module must be completed befor…" at bounding box center [293, 162] width 204 height 13
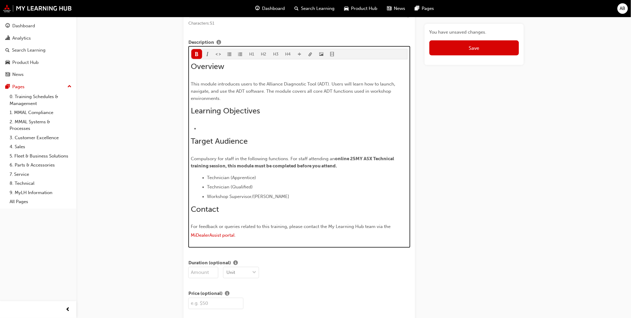
click at [235, 168] on span "online 25MY ASX Technical training session, this module must be completed befor…" at bounding box center [293, 162] width 204 height 13
click at [280, 188] on li "Technician (Qualified)" at bounding box center [307, 186] width 201 height 7
click at [309, 202] on div "Overview This module introduces users to the Alliance Diagnostic Tool (ADT). Us…" at bounding box center [299, 151] width 217 height 179
click at [265, 164] on p "Compulsory for staff in the following functions. For staff attending an online …" at bounding box center [299, 162] width 217 height 14
click at [225, 164] on span "online 25MY ASX Technical training session, this module must be completed befor…" at bounding box center [293, 162] width 204 height 13
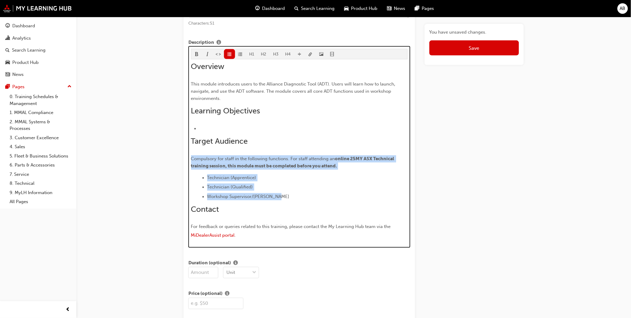
drag, startPoint x: 307, startPoint y: 197, endPoint x: 191, endPoint y: 161, distance: 121.8
click at [191, 161] on div "Overview This module introduces users to the Alliance Diagnostic Tool (ADT). Us…" at bounding box center [299, 151] width 217 height 179
copy div "Compulsory for staff in the following functions. For staff attending an online …"
